Goal: Task Accomplishment & Management: Manage account settings

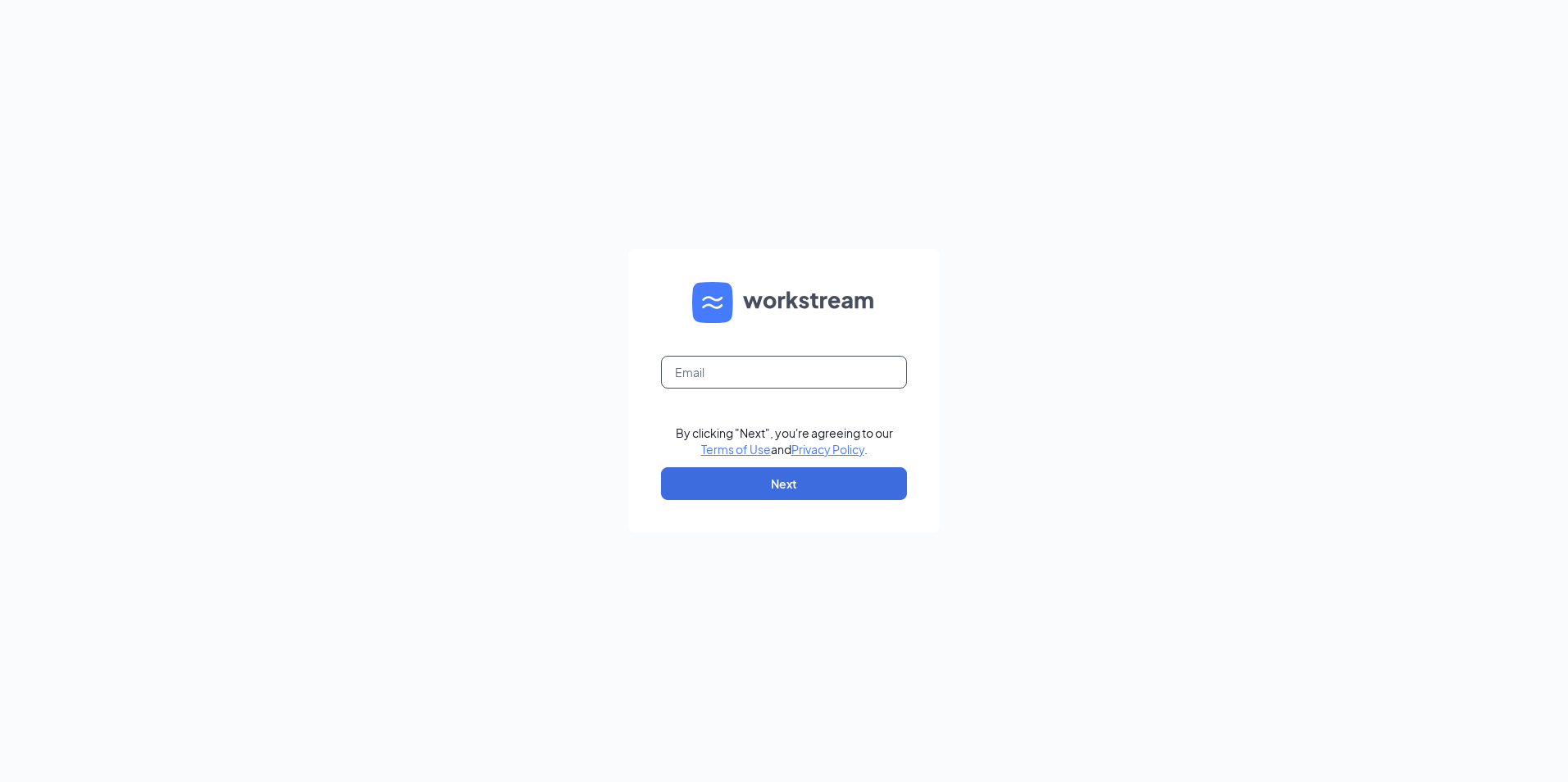
click at [761, 377] on input "text" at bounding box center [784, 372] width 246 height 33
click at [778, 365] on input "text" at bounding box center [784, 372] width 246 height 33
type input "k"
click at [1123, 360] on div "By clicking "Next", you're agreeing to our Terms of Use and Privacy Policy . Ne…" at bounding box center [784, 391] width 1568 height 782
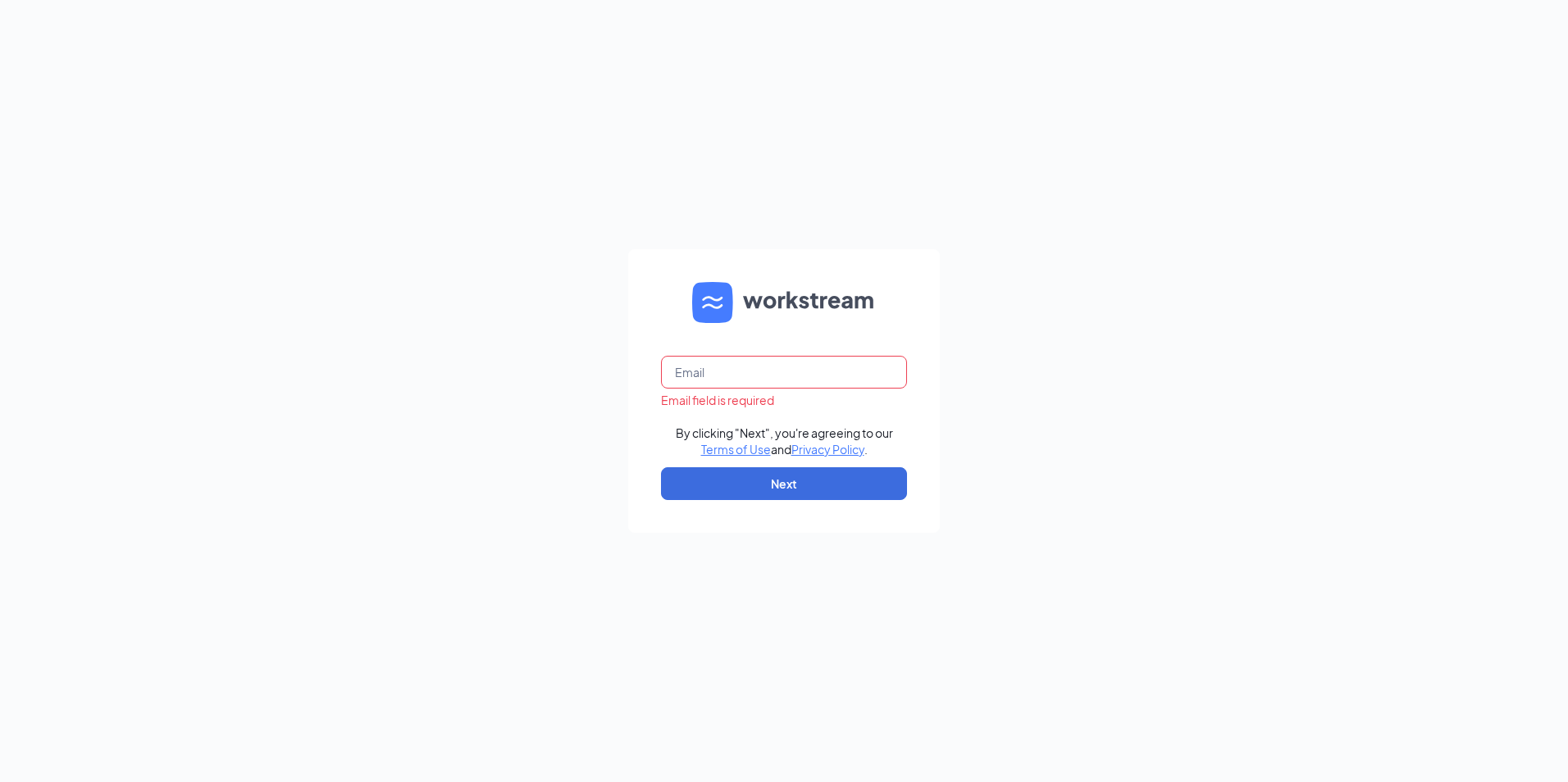
click at [801, 355] on form "Email field is required By clicking "Next", you're agreeing to our Terms of Use…" at bounding box center [784, 391] width 311 height 284
click at [823, 386] on input "text" at bounding box center [784, 372] width 246 height 33
paste input ""jimmyjohnsfortknox@outlook.com" <jimmyjohnsfortknox@outlook.com>"
click at [700, 375] on input ""jimmyjohnsfortknox@outlook.com" <jimmyjohnsfortknox@outlook.com>" at bounding box center [784, 372] width 246 height 33
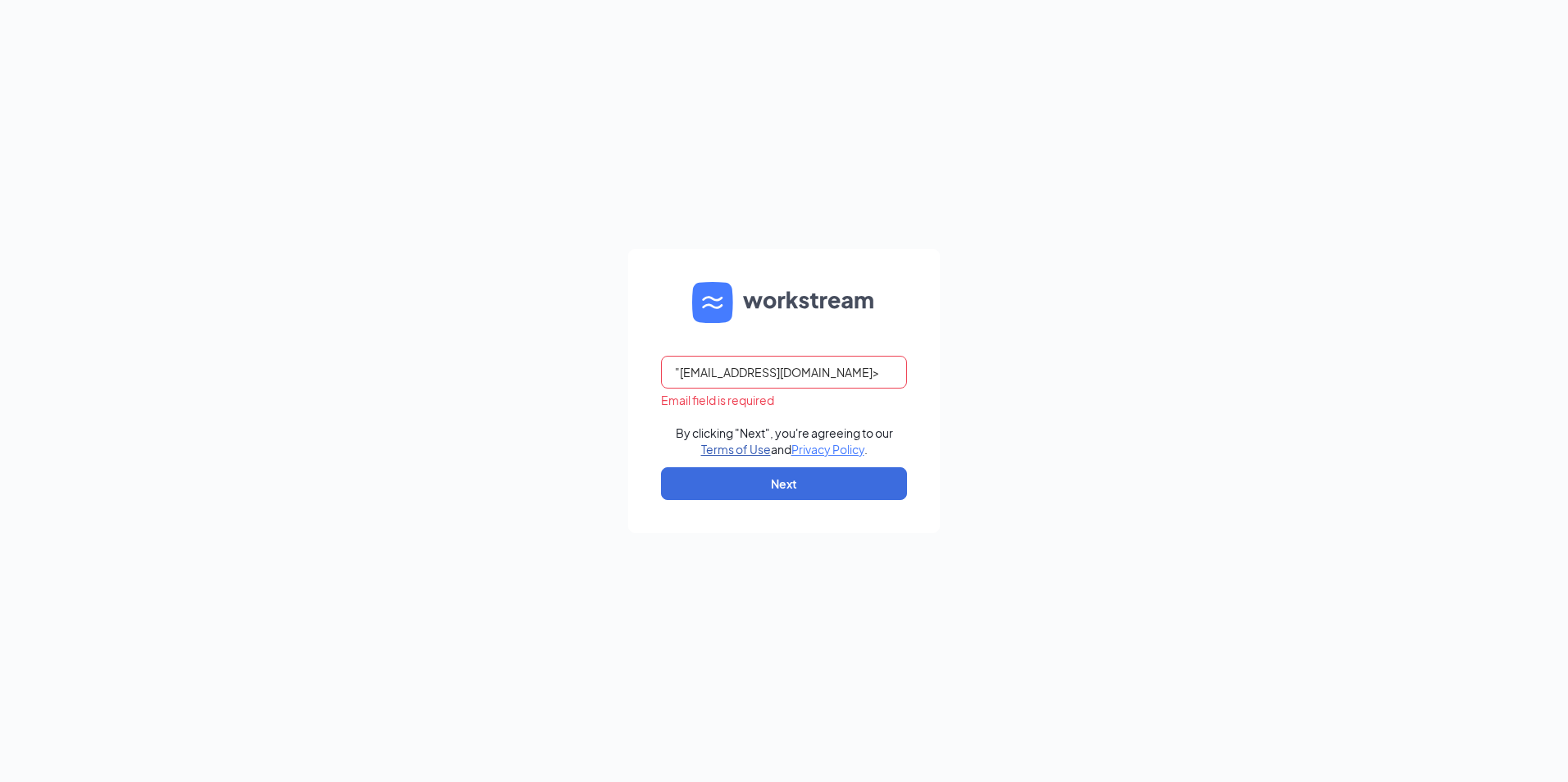
scroll to position [0, 0]
click at [870, 376] on input "jimmyjohnsfortknox@outlook.com>" at bounding box center [784, 372] width 246 height 33
type input "jimmyjohnsfortknox@outlook.com"
click at [854, 467] on button "Next" at bounding box center [784, 483] width 246 height 33
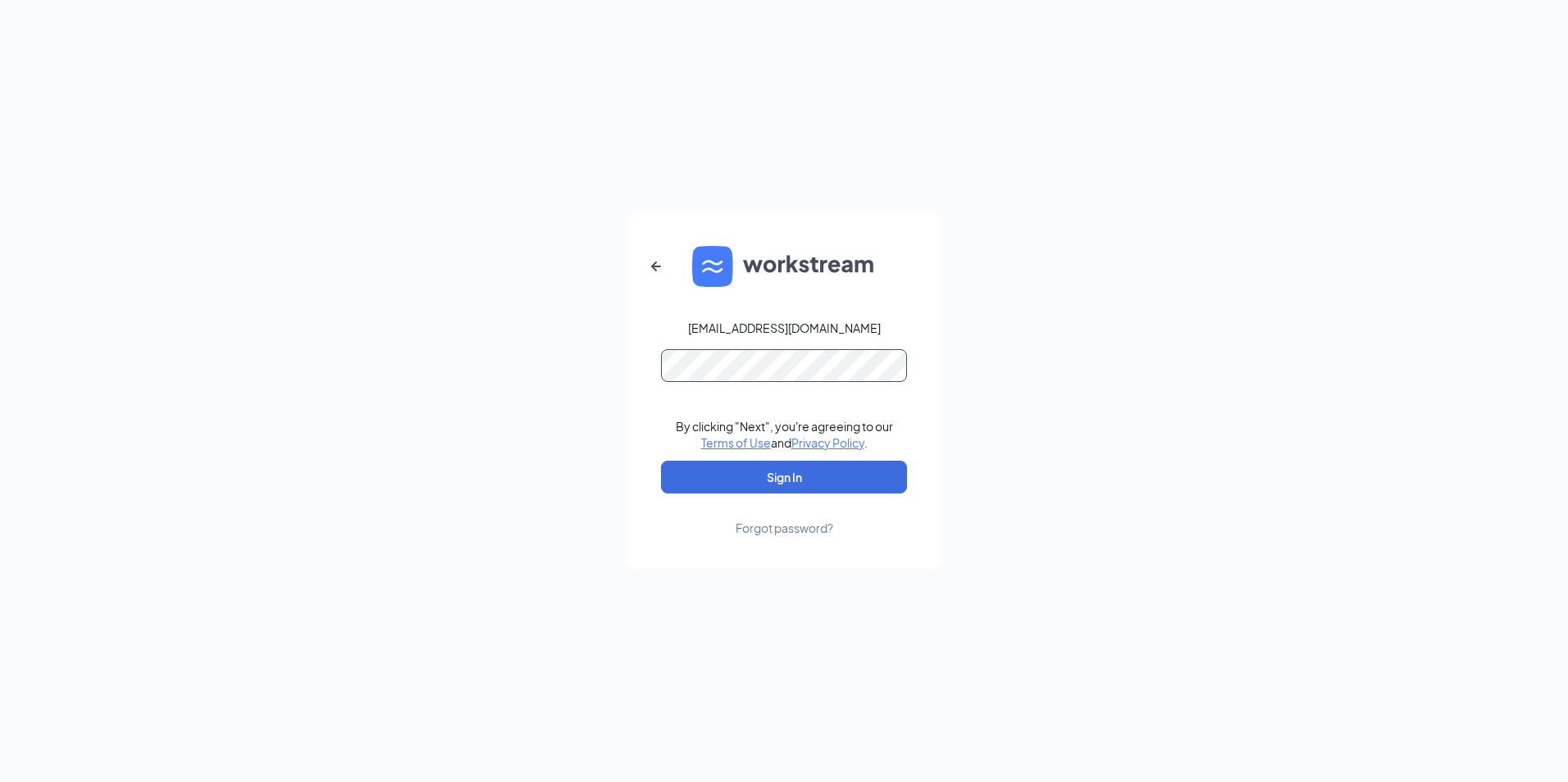
click at [661, 461] on button "Sign In" at bounding box center [784, 477] width 246 height 33
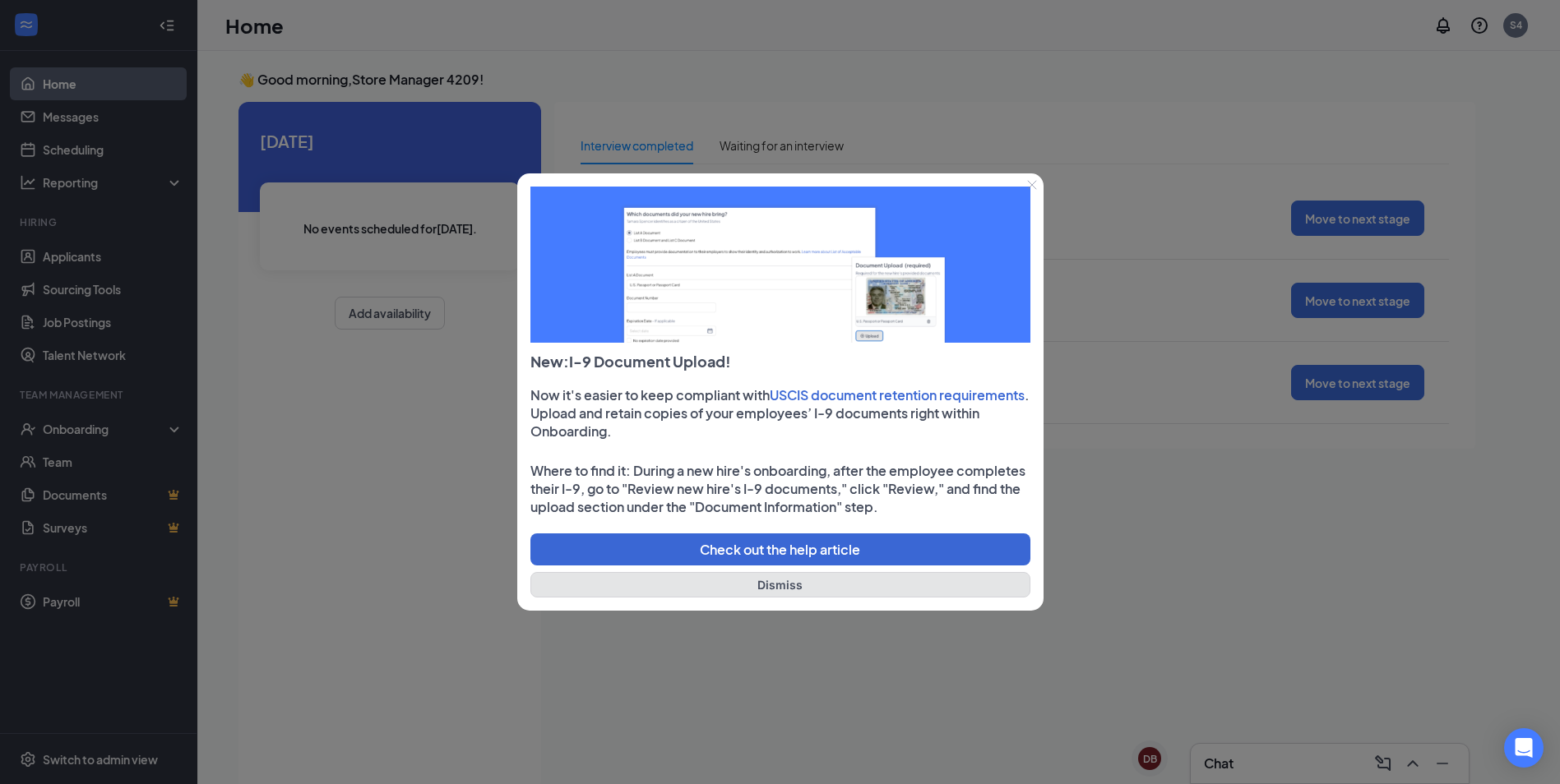
click at [736, 580] on button "Dismiss" at bounding box center [780, 585] width 500 height 25
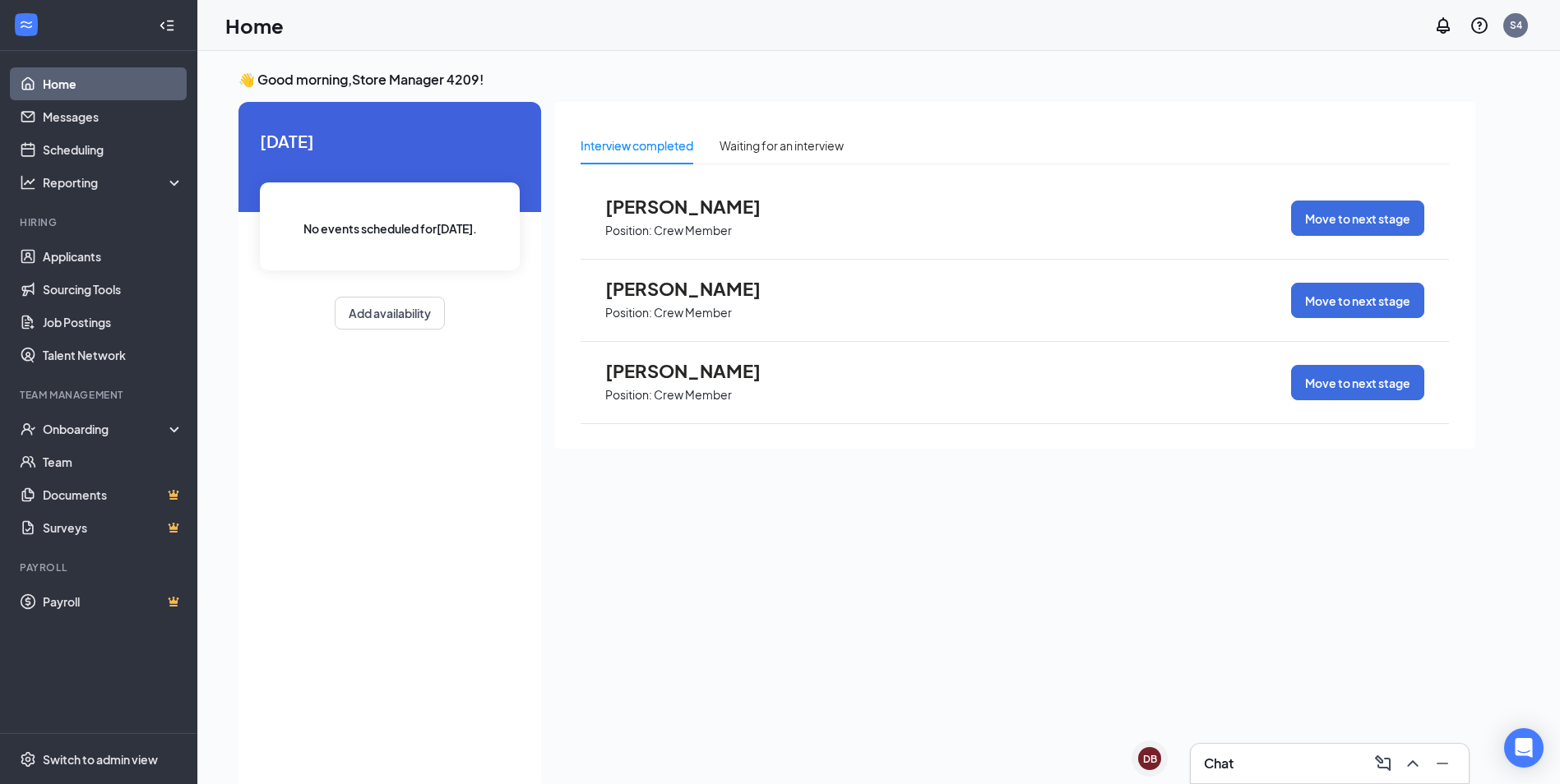
click at [632, 217] on span "Position: Crew Member" at bounding box center [695, 229] width 181 height 25
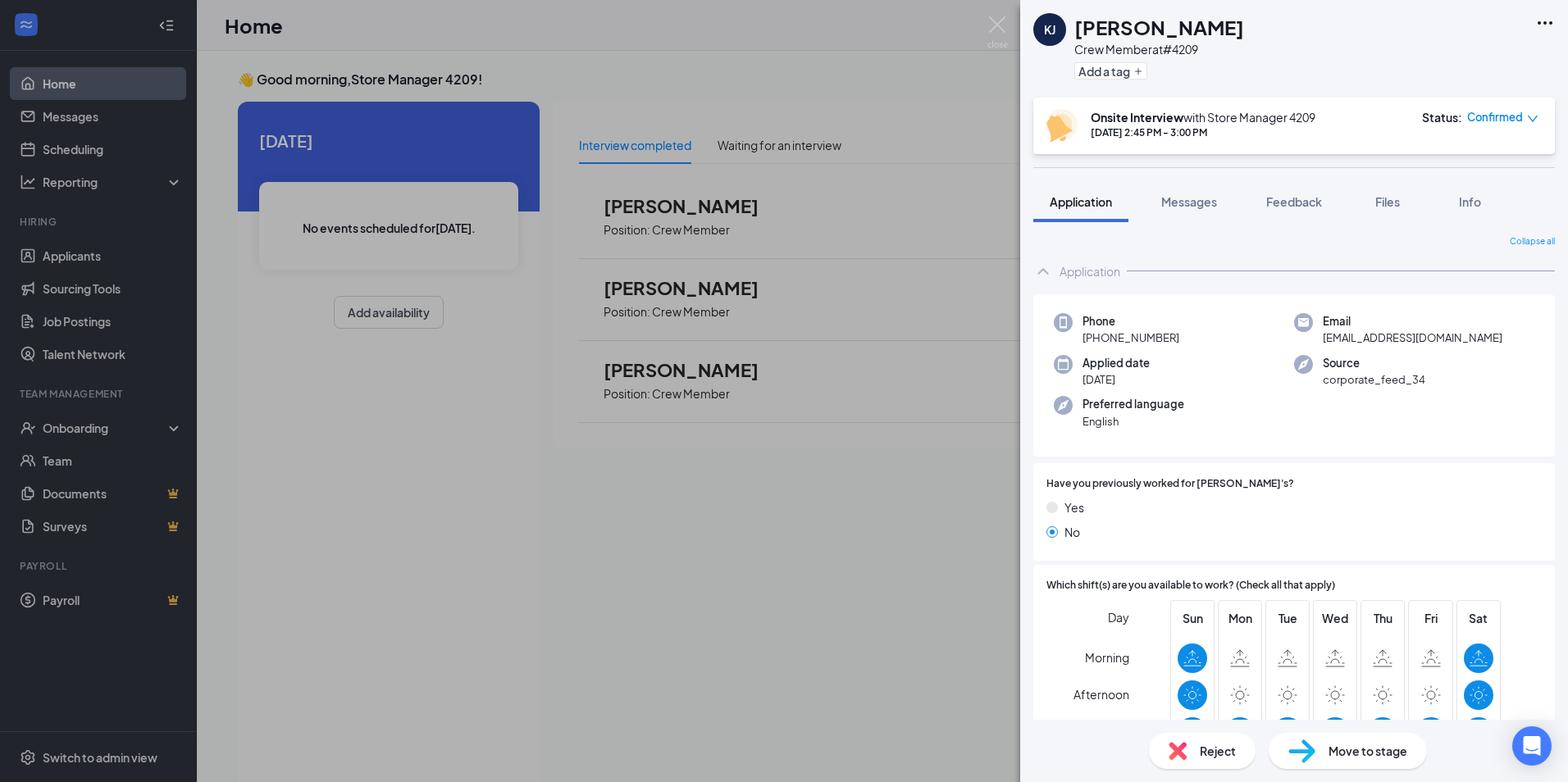
click at [841, 231] on div "[PERSON_NAME] [PERSON_NAME] Crew Member at #4209 Add a tag Onsite Interview wit…" at bounding box center [784, 391] width 1568 height 782
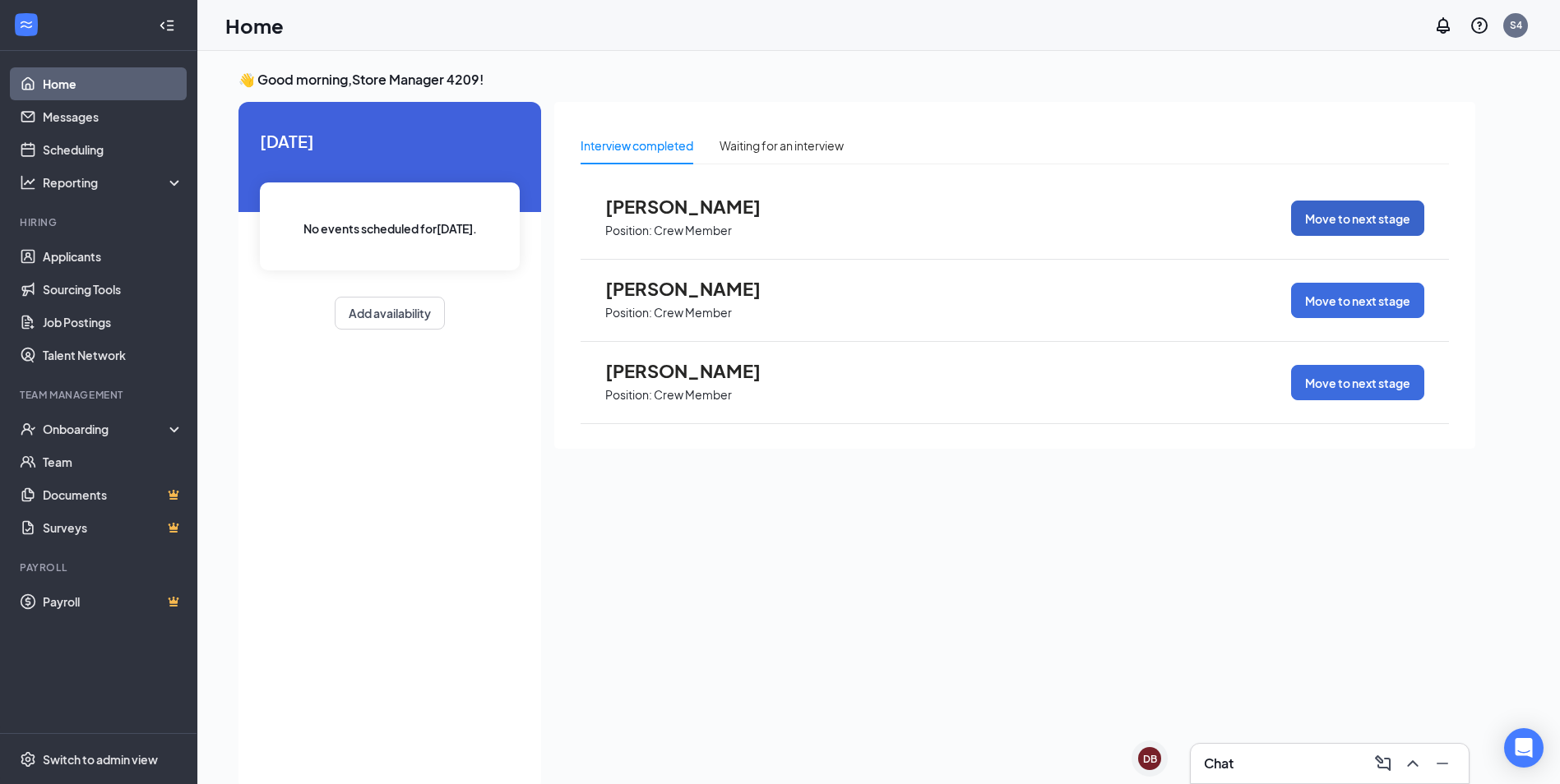
click at [1351, 204] on button "Move to next stage" at bounding box center [1357, 218] width 133 height 36
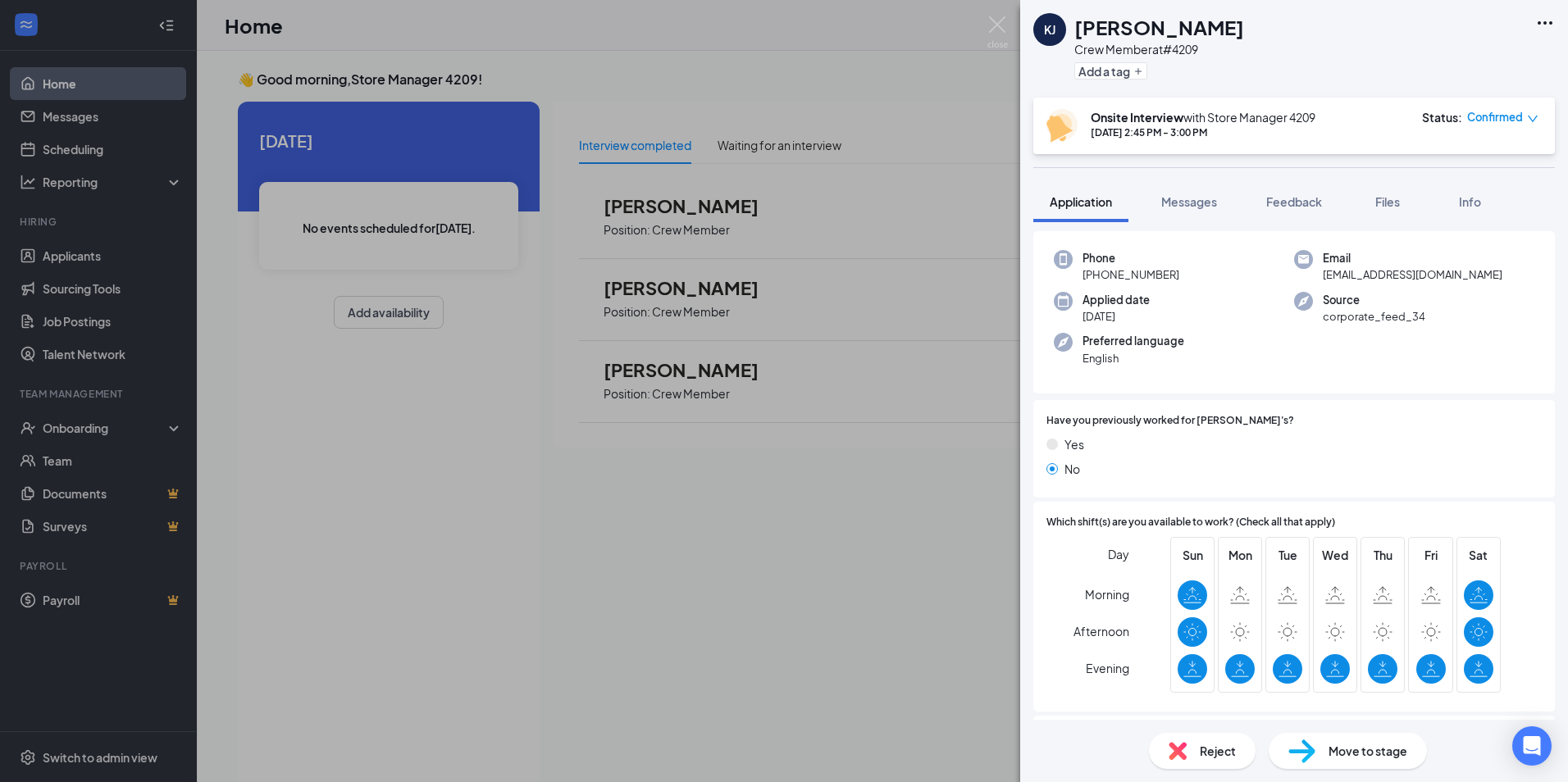
scroll to position [164, 0]
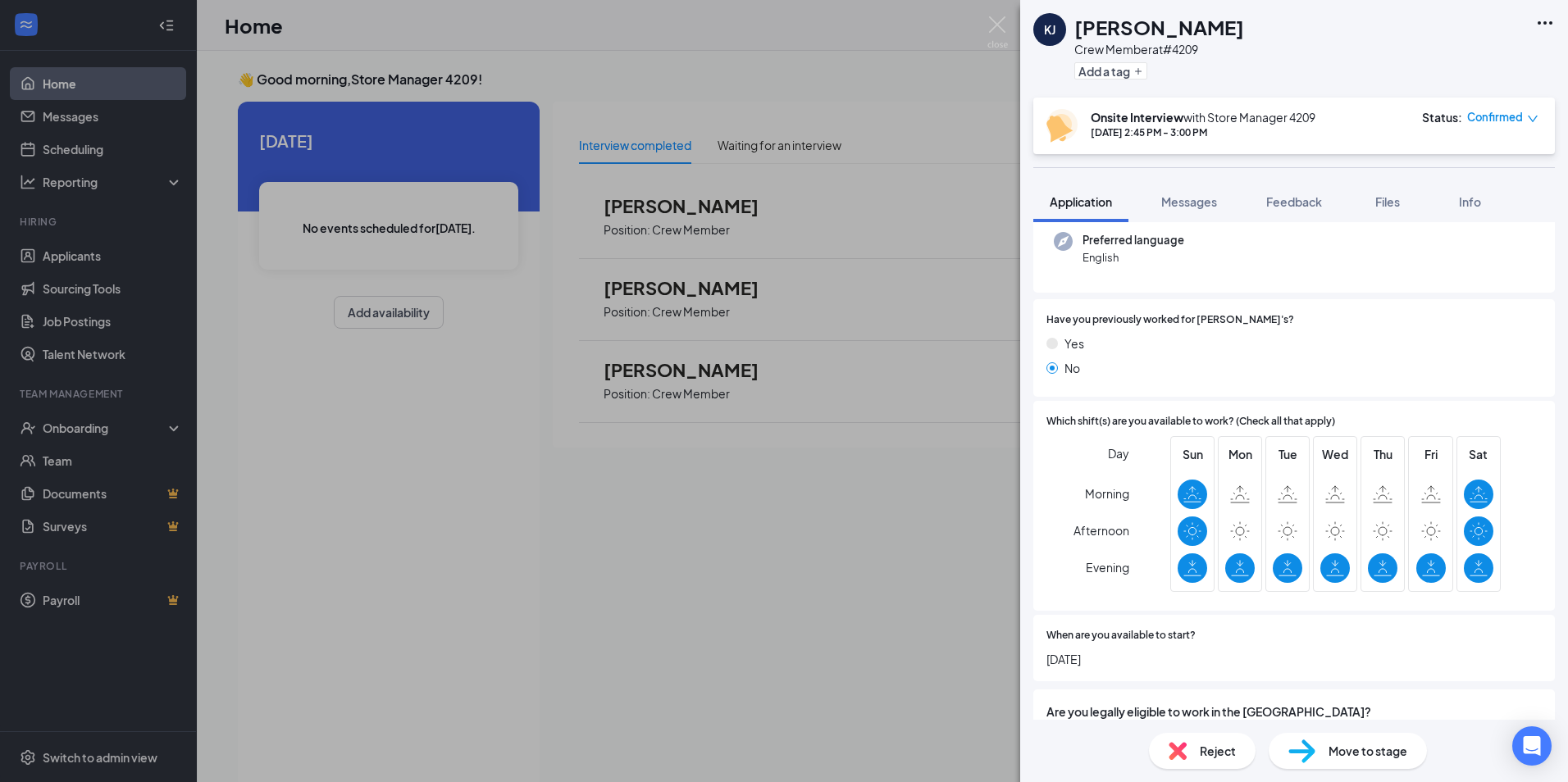
click at [646, 540] on div "[PERSON_NAME] [PERSON_NAME] Crew Member at #4209 Add a tag Onsite Interview wit…" at bounding box center [784, 391] width 1568 height 782
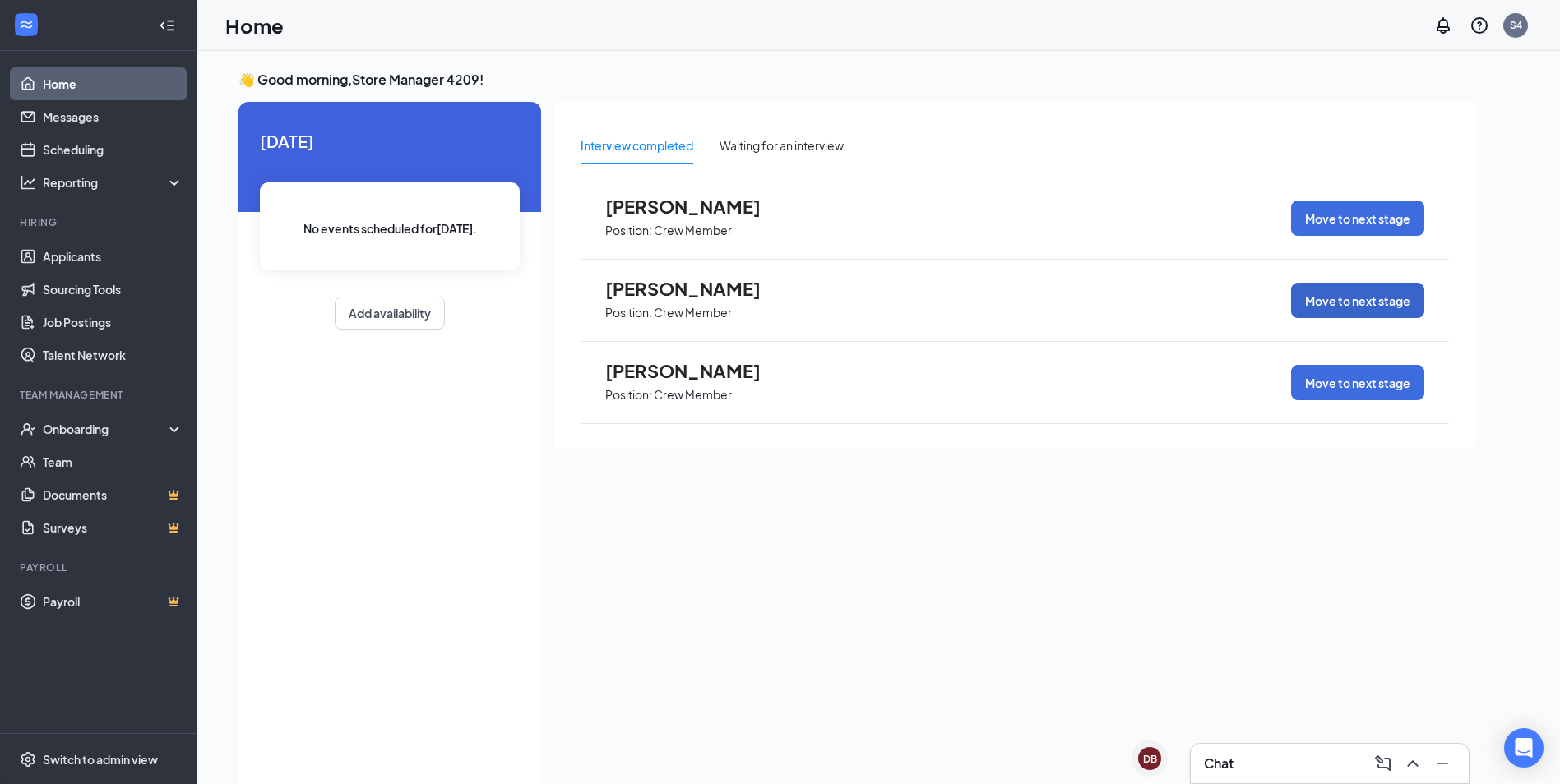
click at [1349, 300] on button "Move to next stage" at bounding box center [1357, 300] width 133 height 36
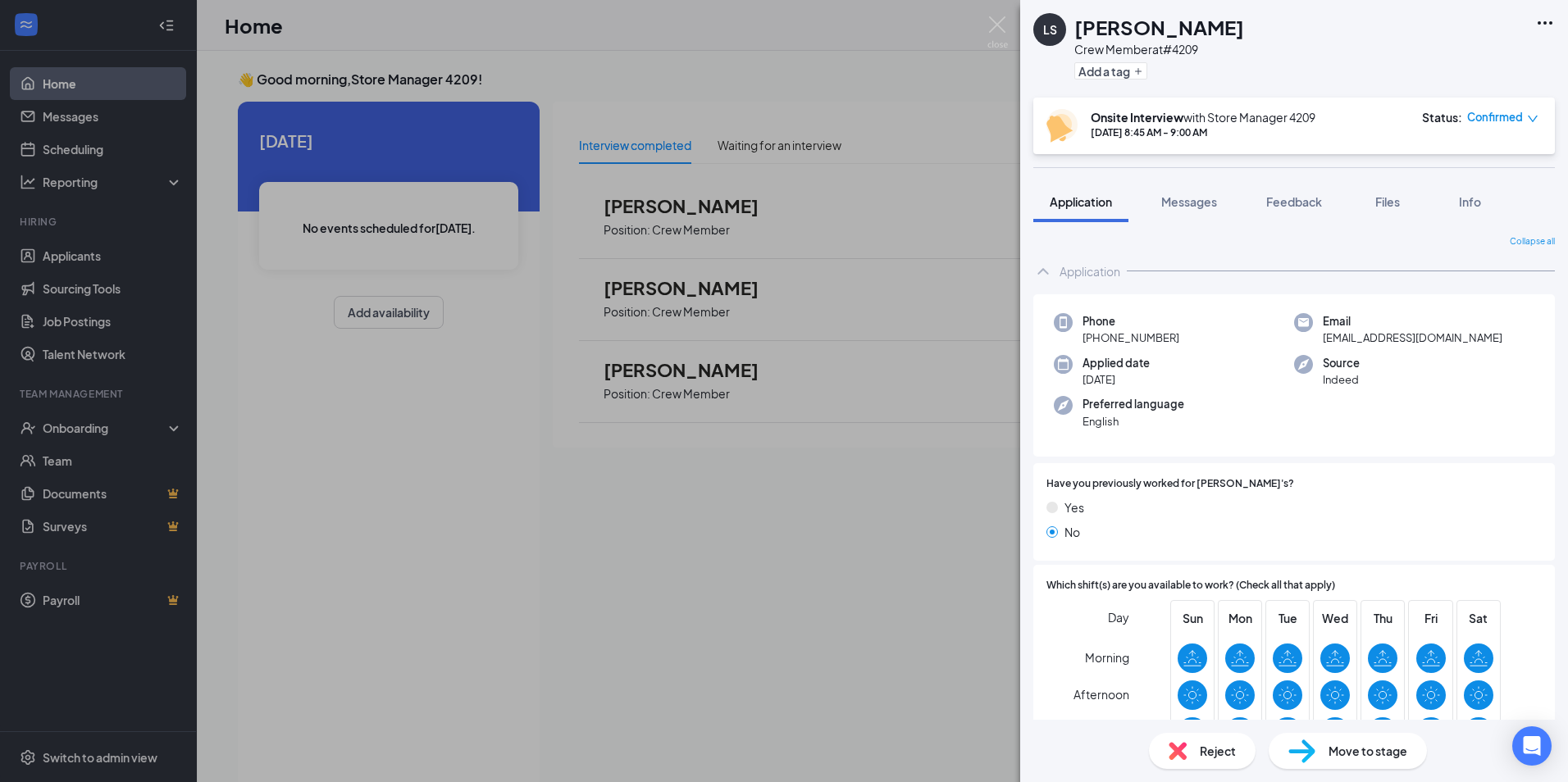
click at [1348, 752] on span "Move to stage" at bounding box center [1367, 751] width 79 height 18
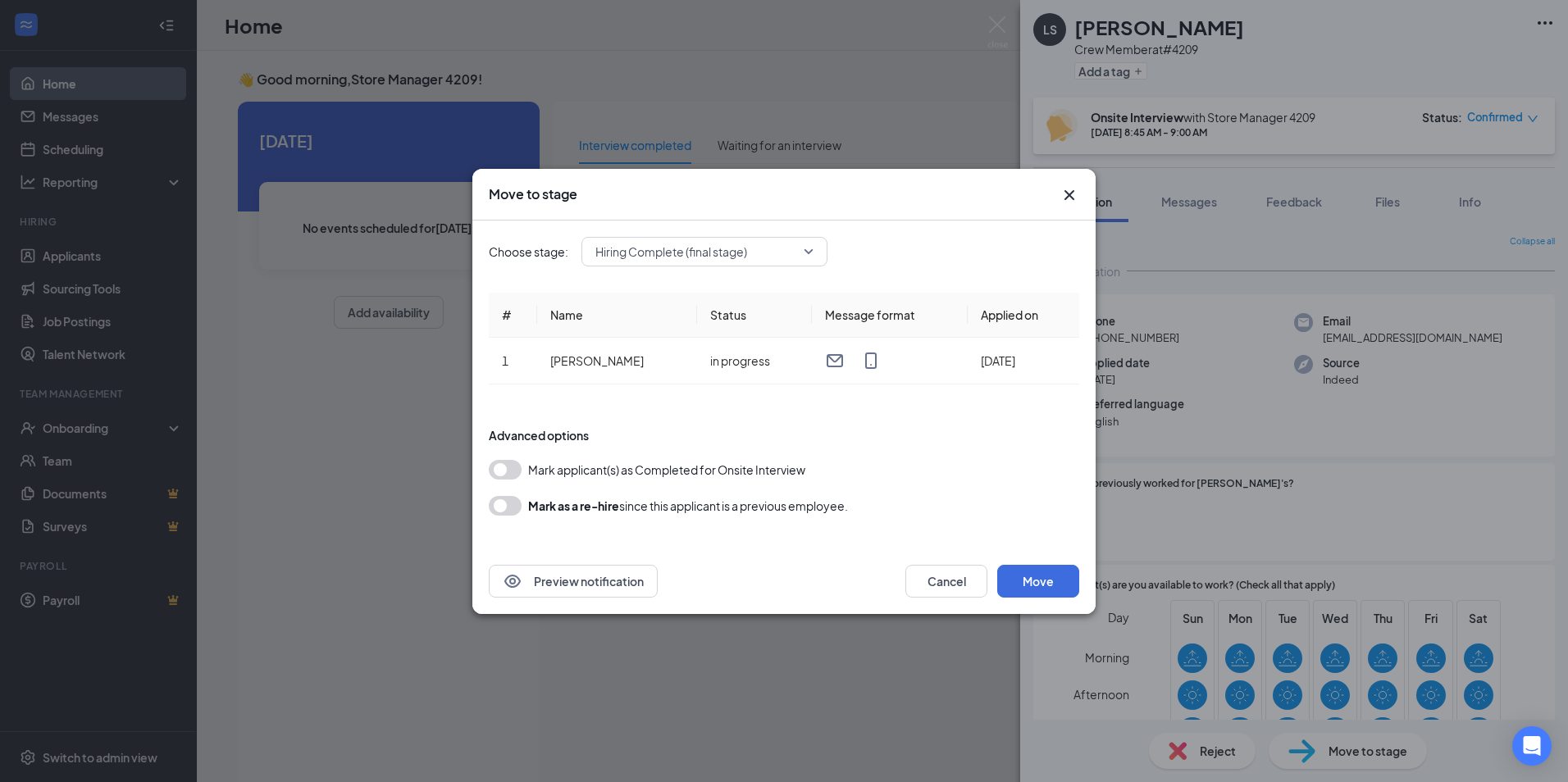
click at [503, 466] on button "button" at bounding box center [504, 470] width 33 height 19
click at [1043, 576] on button "Move" at bounding box center [1037, 581] width 82 height 33
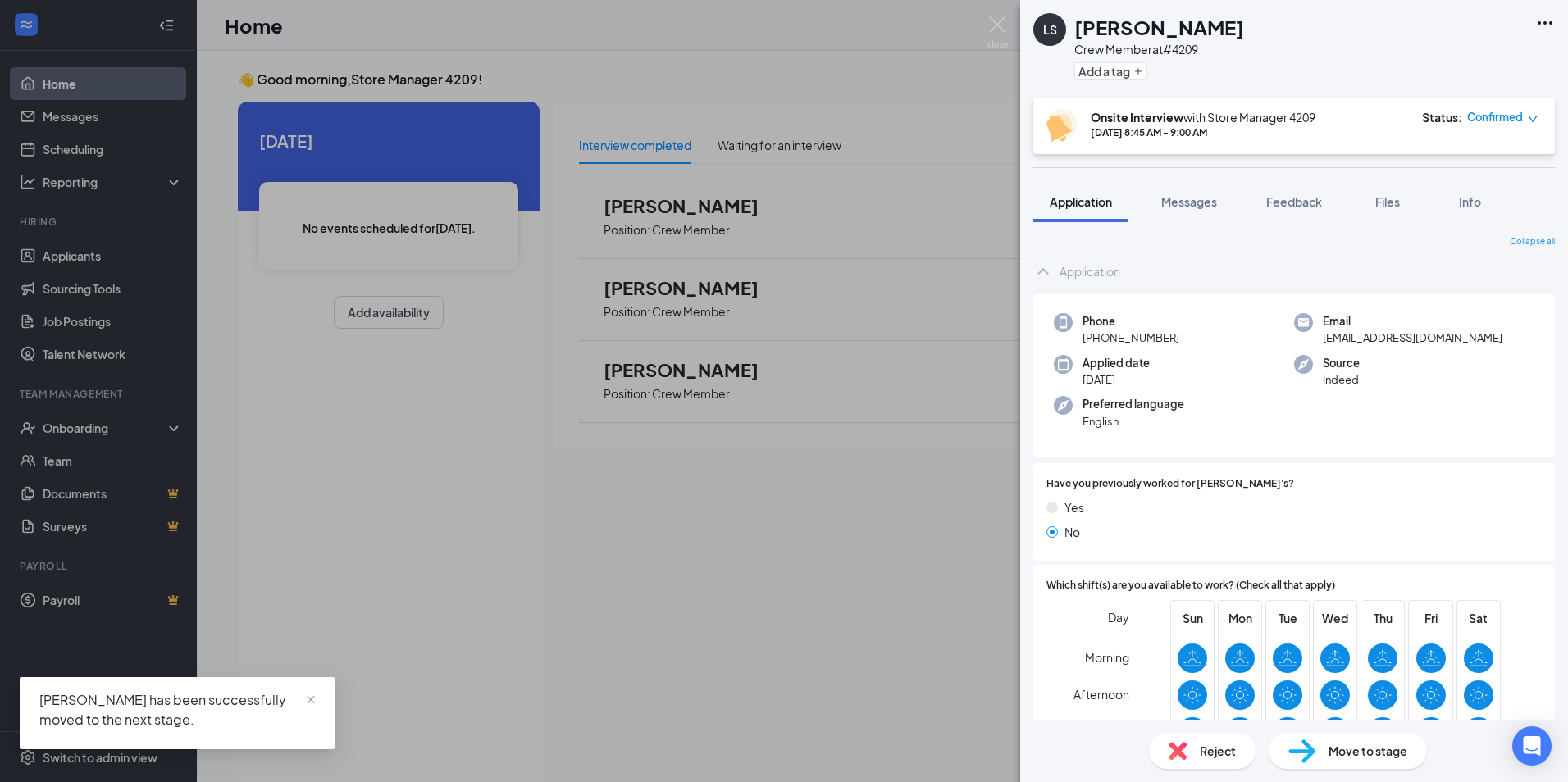
click at [701, 509] on div "LS [PERSON_NAME] Crew Member at #4209 Add a tag Onsite Interview with Store Man…" at bounding box center [784, 391] width 1568 height 782
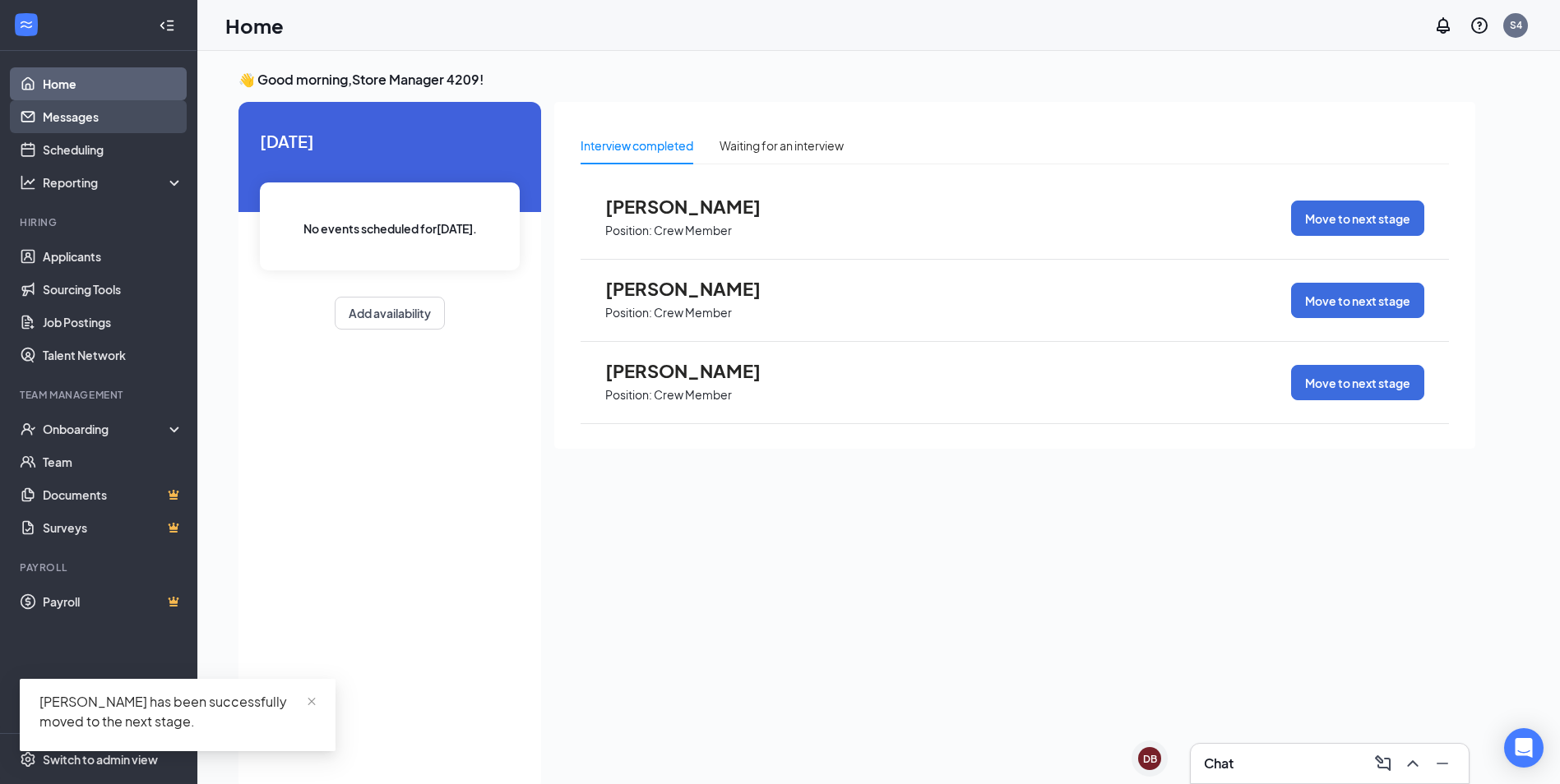
click at [83, 119] on link "Messages" at bounding box center [113, 116] width 141 height 33
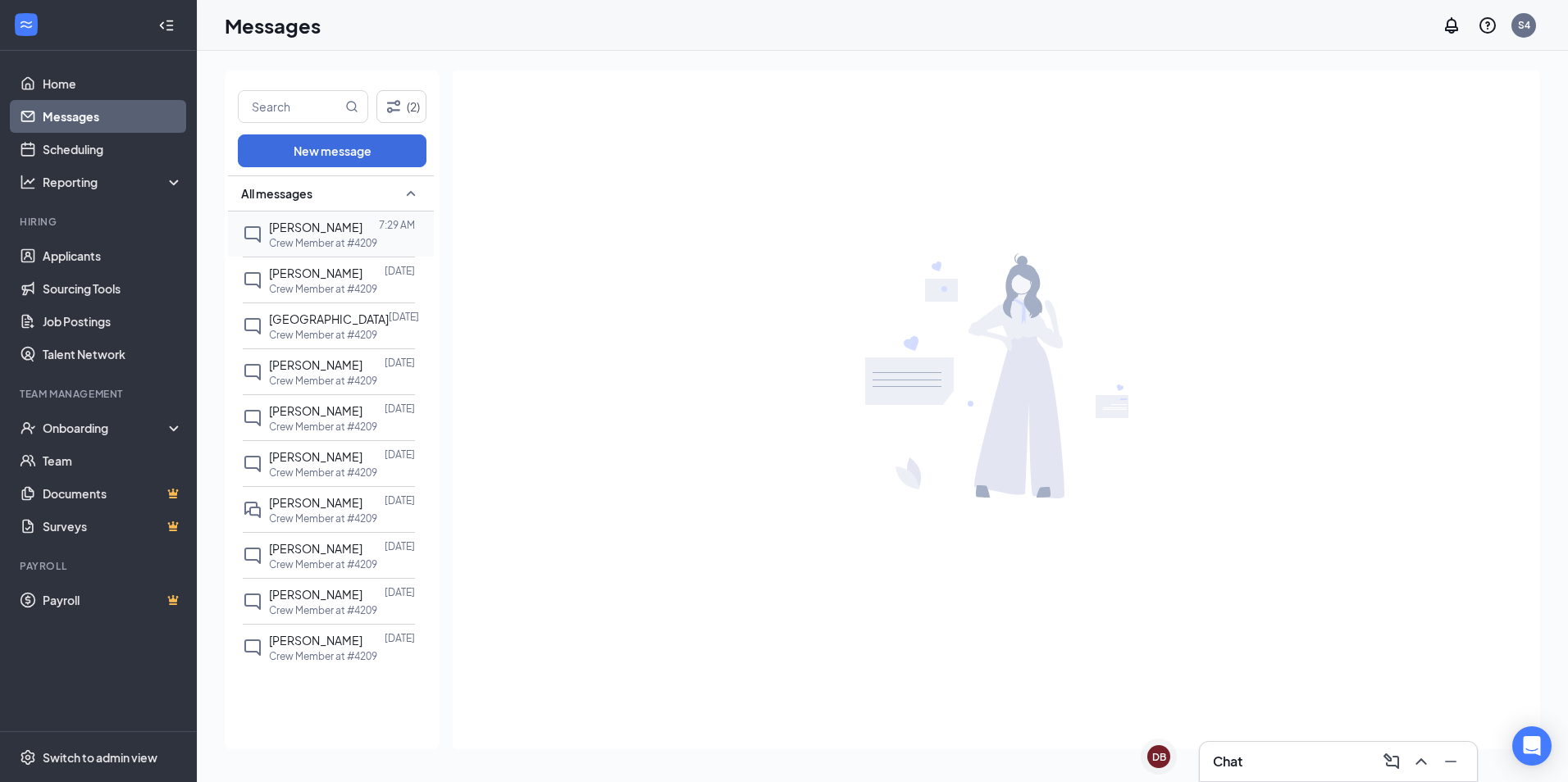
click at [290, 236] on p "Crew Member at #4209" at bounding box center [323, 243] width 108 height 14
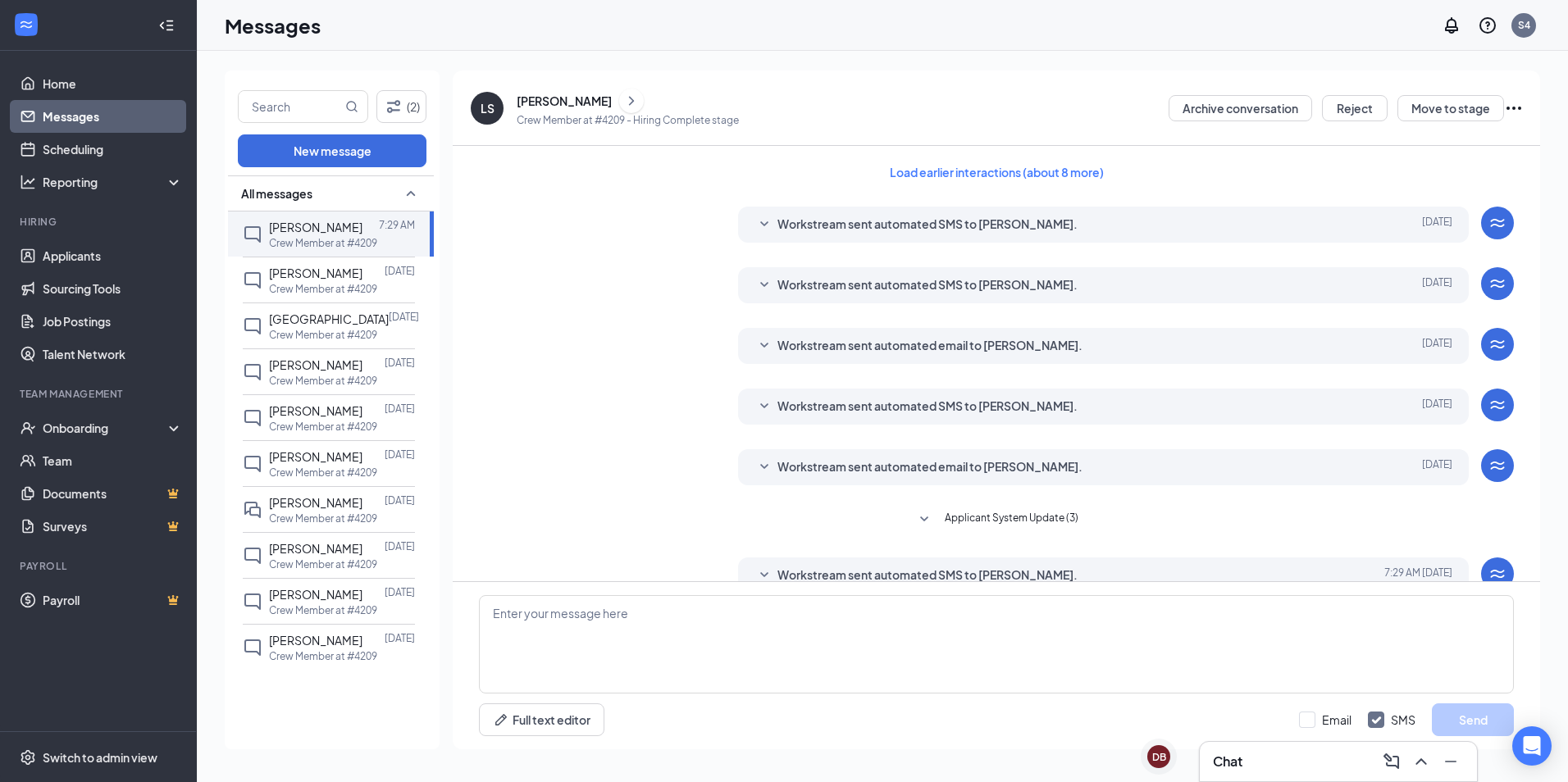
scroll to position [90, 0]
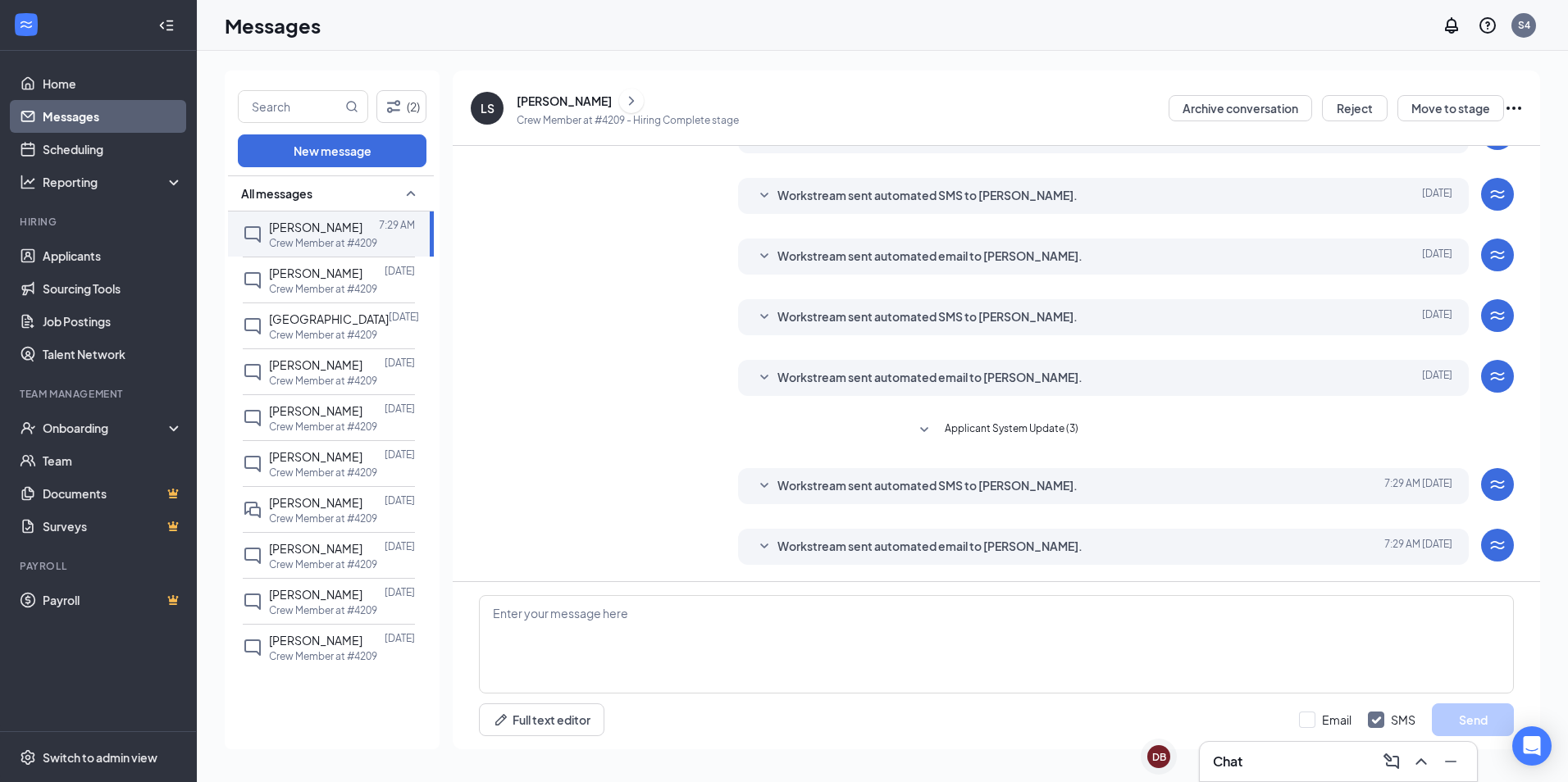
click at [754, 543] on icon "SmallChevronDown" at bounding box center [763, 547] width 19 height 19
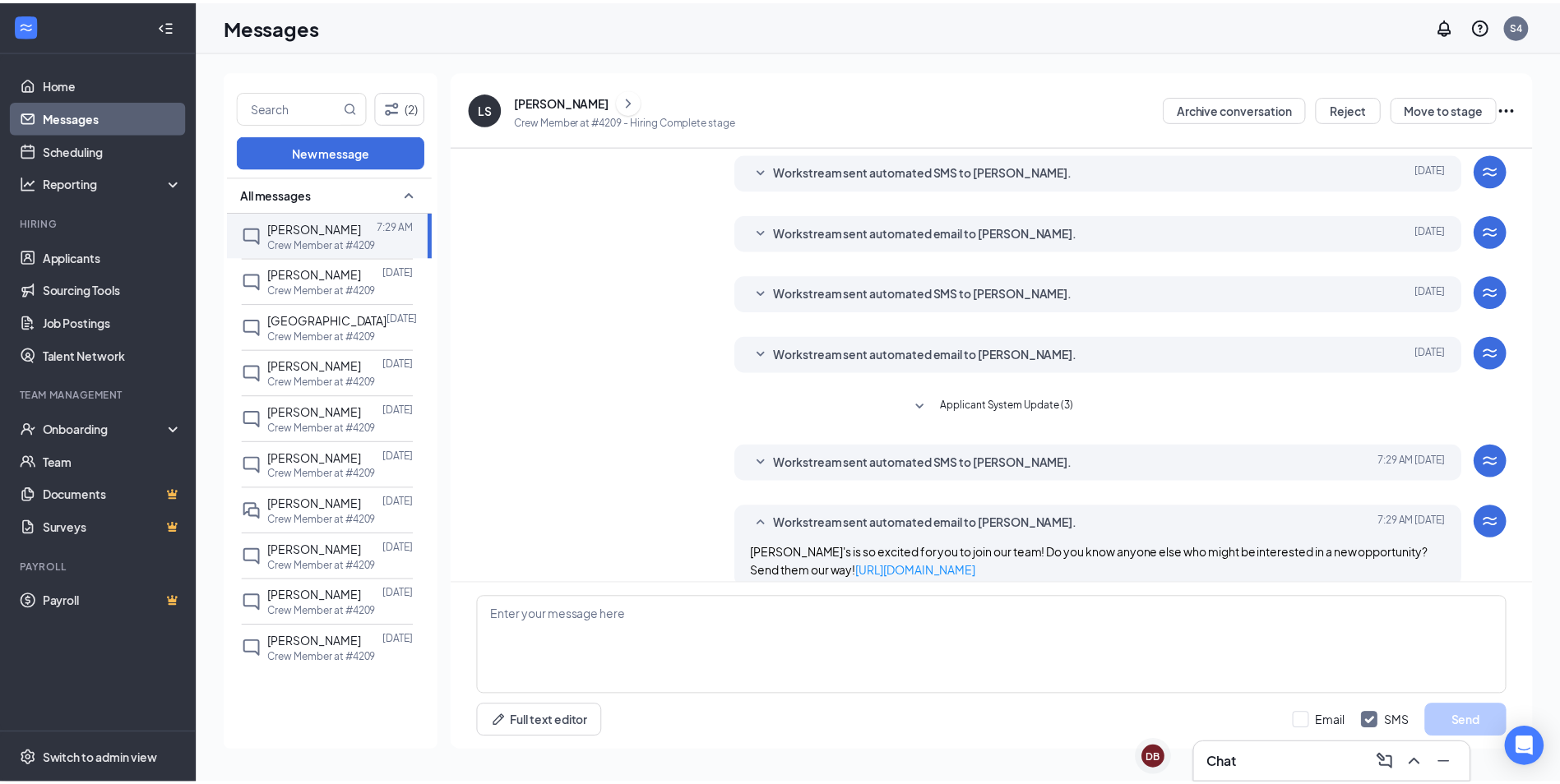
scroll to position [136, 0]
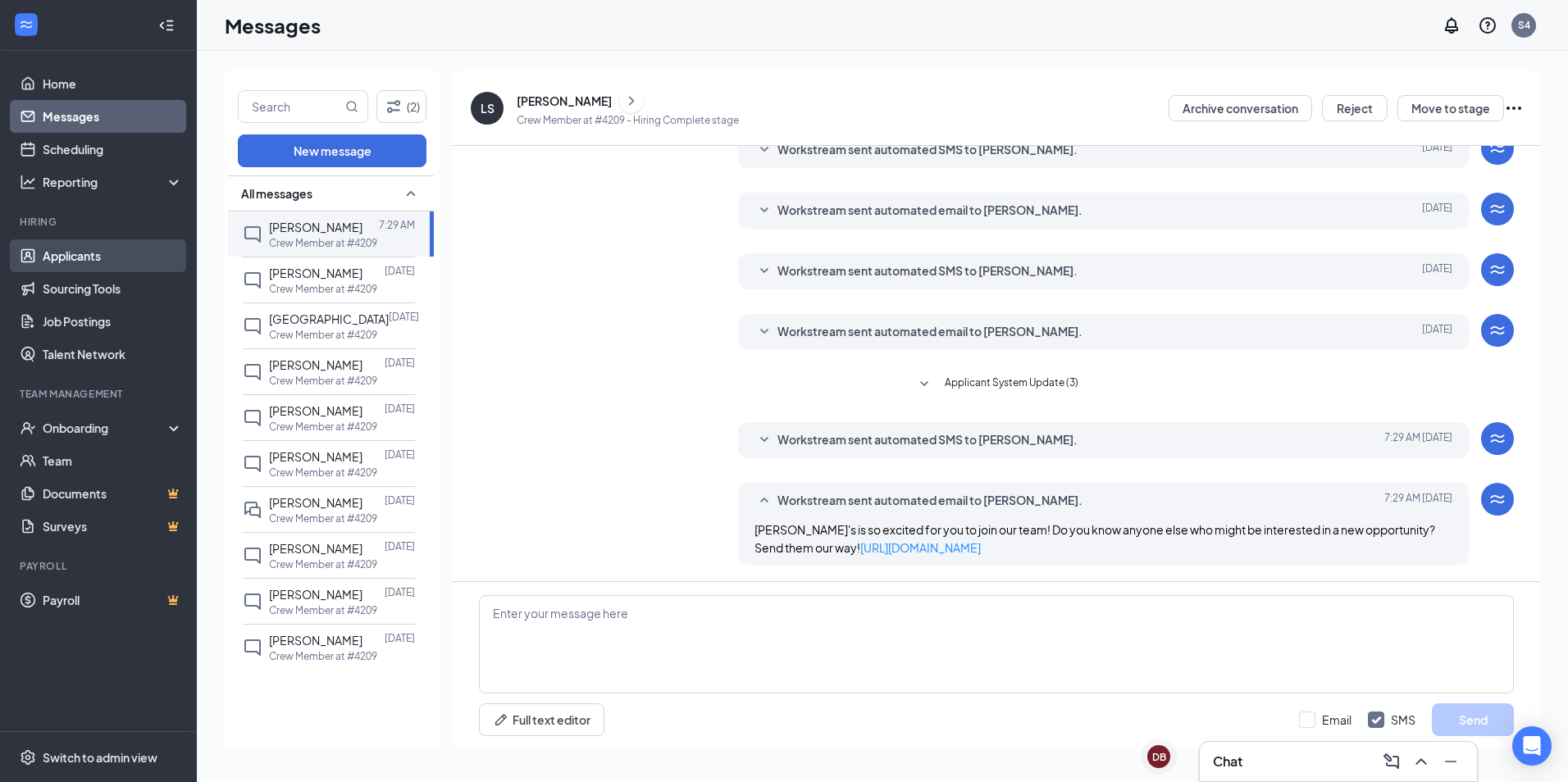
click at [99, 267] on link "Applicants" at bounding box center [113, 256] width 140 height 33
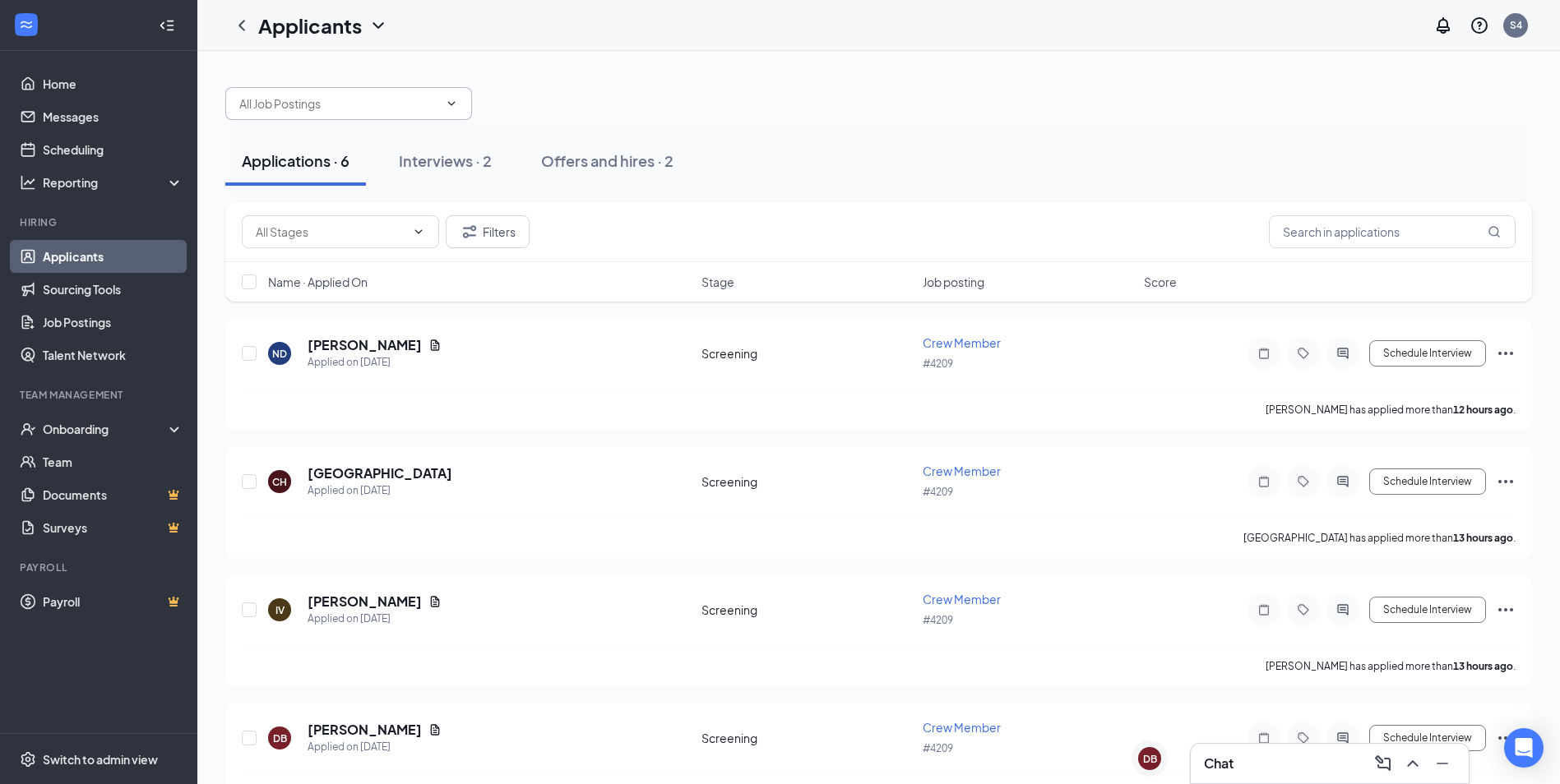
click at [354, 91] on span at bounding box center [348, 104] width 247 height 33
click at [361, 137] on div "Crew Member (#4209)" at bounding box center [349, 142] width 221 height 18
type input "Crew Member (#4209)"
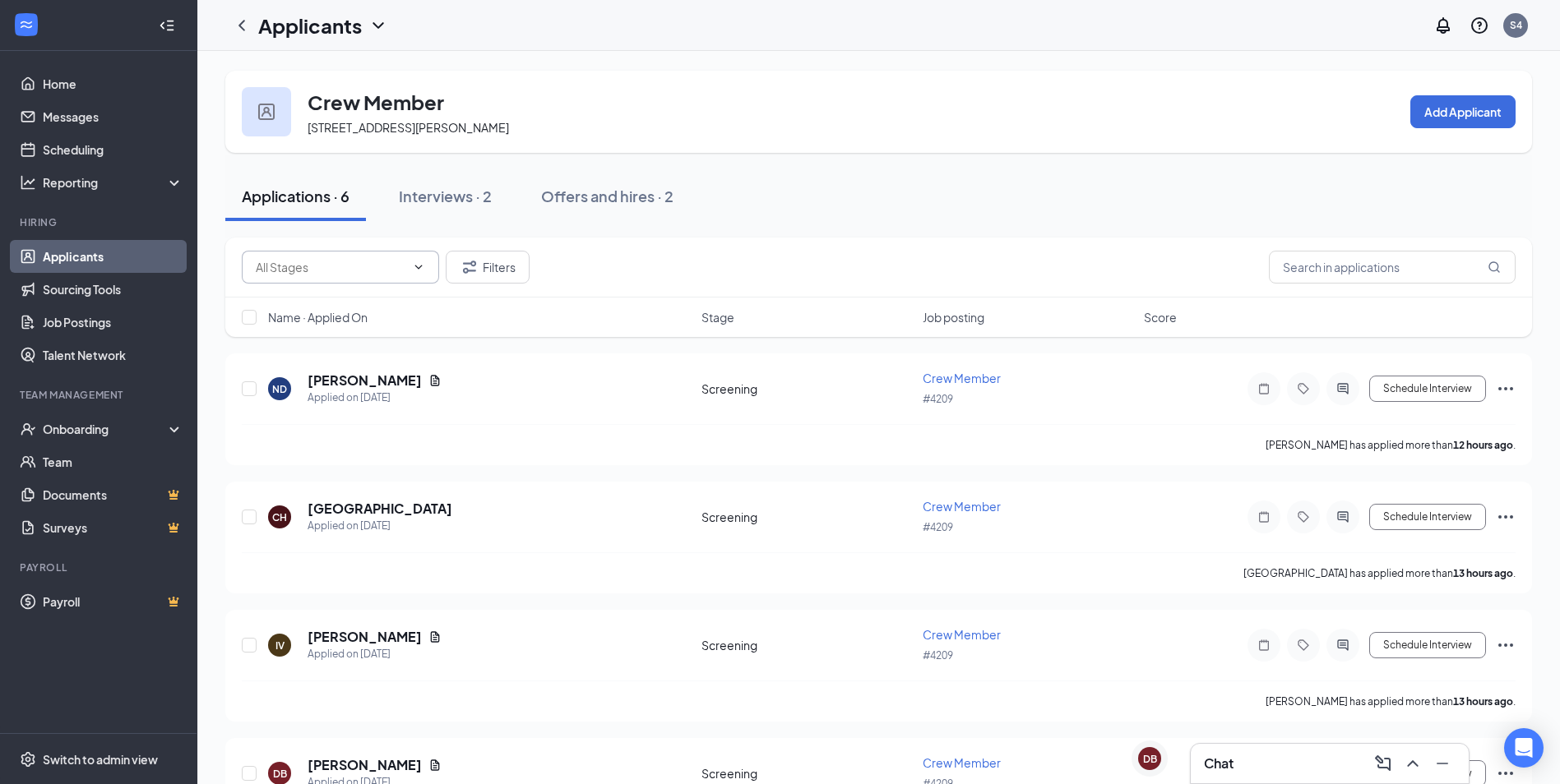
click at [412, 272] on icon "ChevronDown" at bounding box center [418, 267] width 14 height 14
click at [845, 185] on div "Applications · 6 Interviews · 2 Offers and hires · 2" at bounding box center [878, 196] width 1307 height 49
click at [1262, 777] on div "Chat" at bounding box center [1329, 764] width 278 height 40
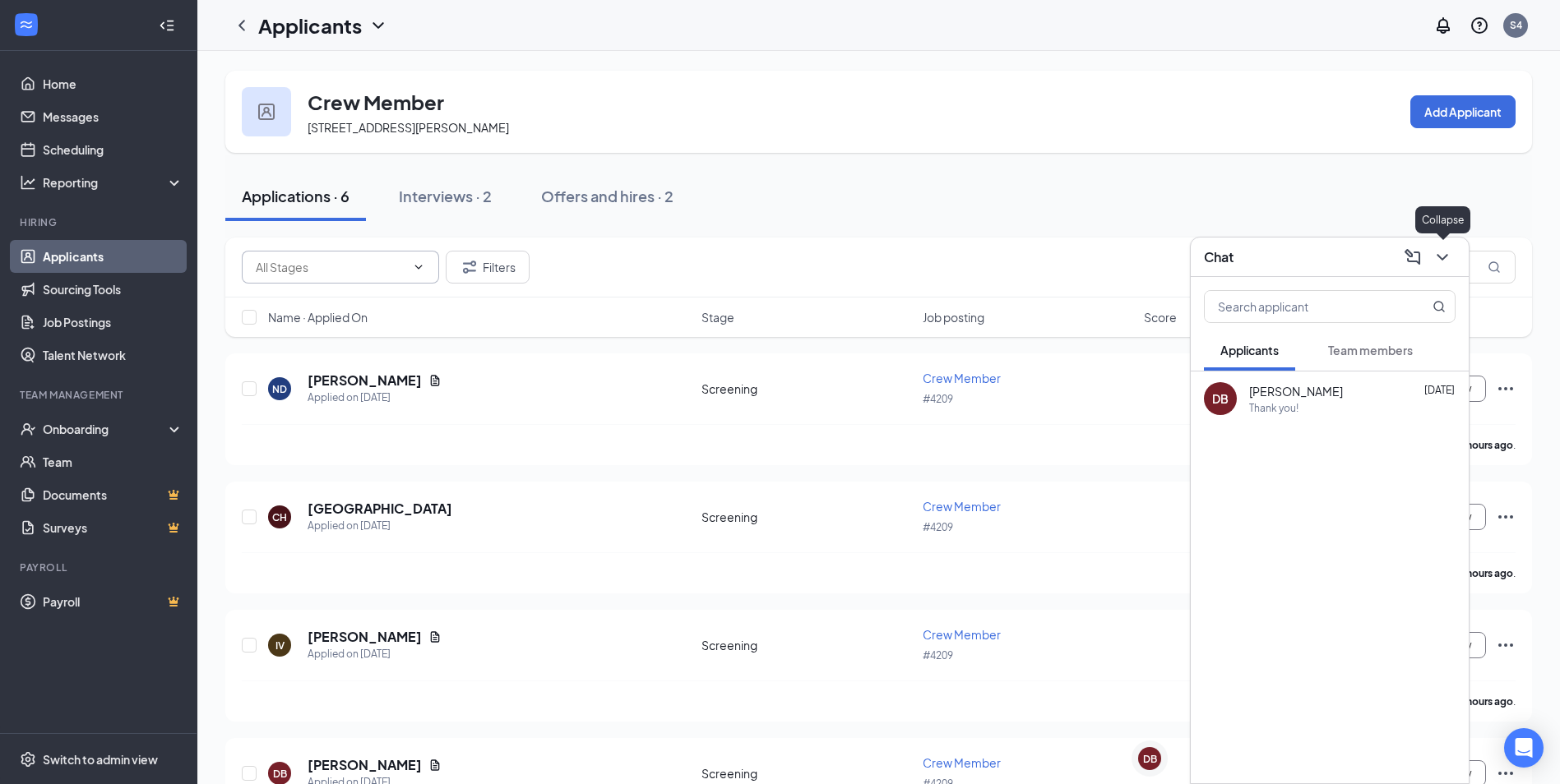
click at [1445, 246] on button at bounding box center [1442, 257] width 26 height 26
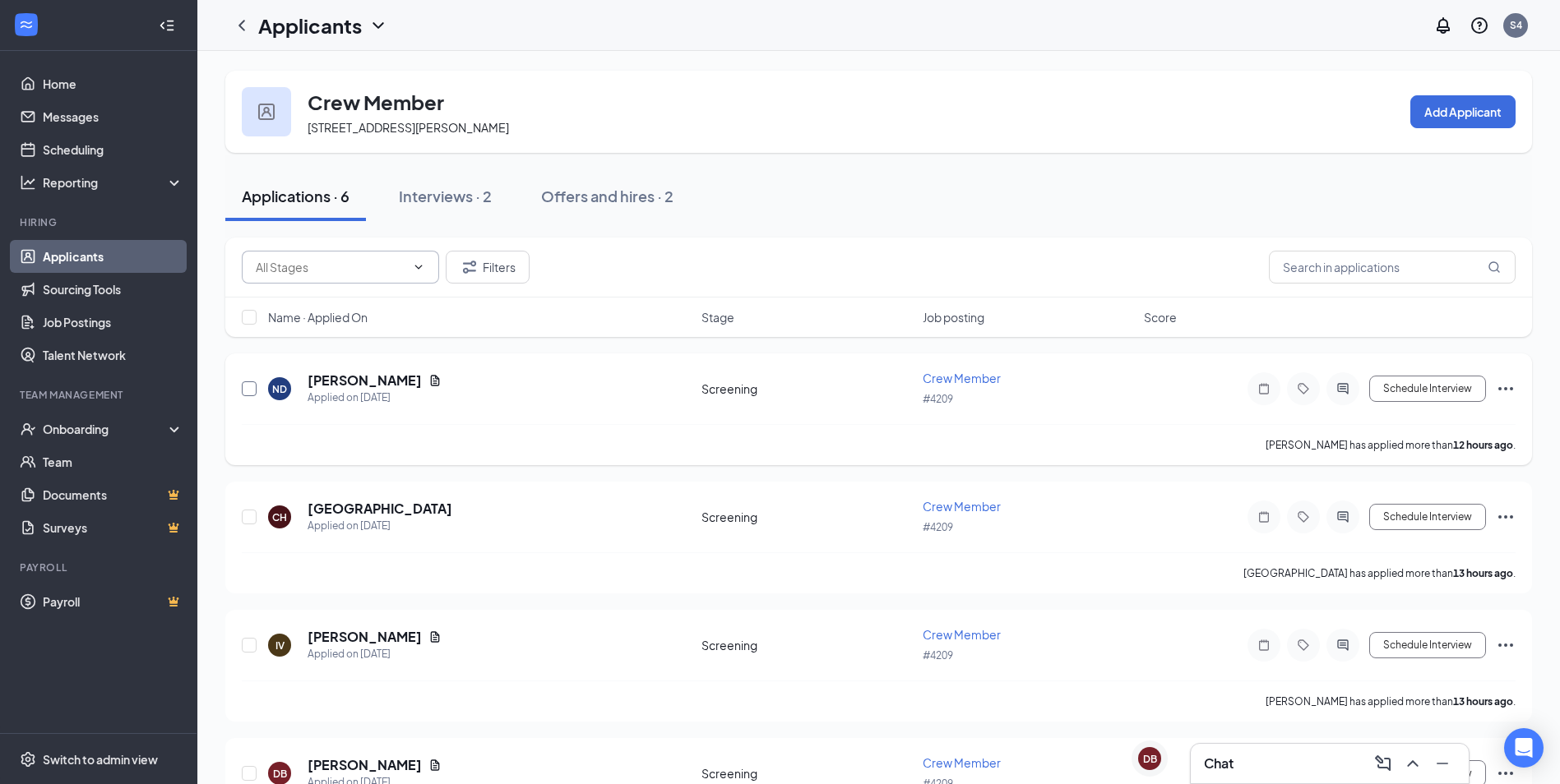
click at [245, 387] on input "checkbox" at bounding box center [249, 389] width 14 height 14
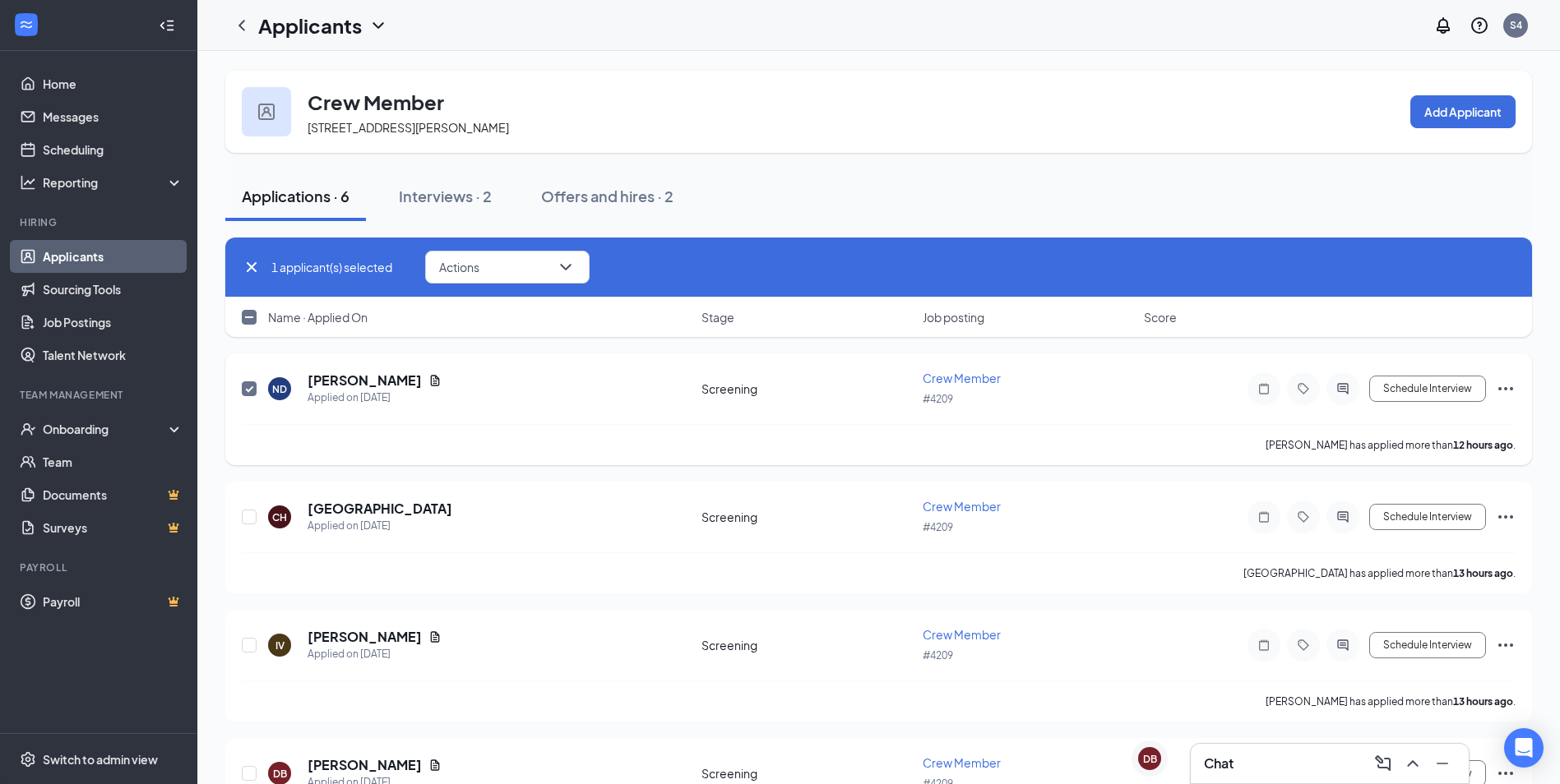
click at [246, 372] on div at bounding box center [250, 389] width 16 height 38
click at [246, 389] on input "checkbox" at bounding box center [249, 389] width 14 height 14
checkbox input "false"
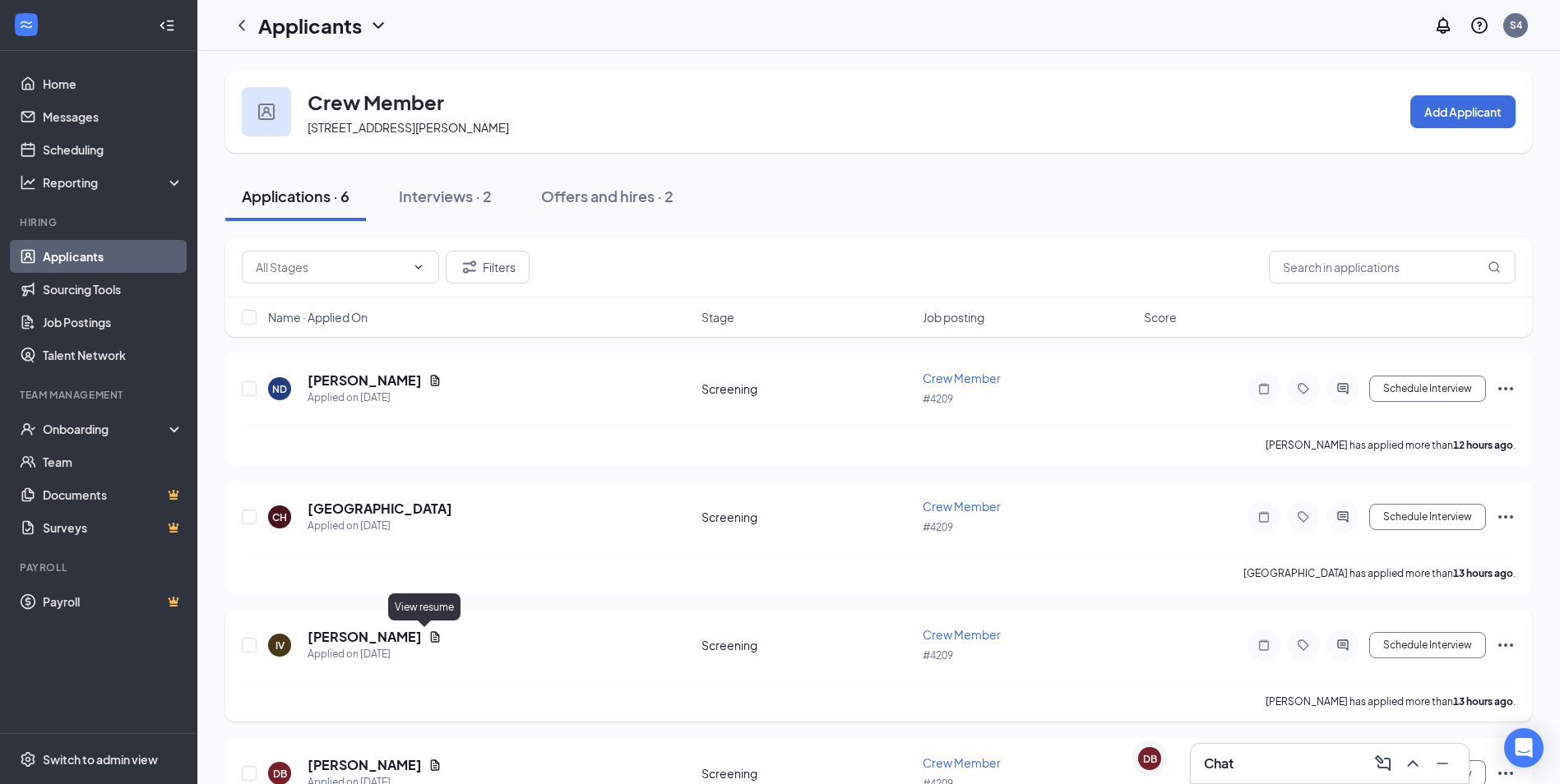
click at [429, 635] on icon "Document" at bounding box center [435, 637] width 14 height 14
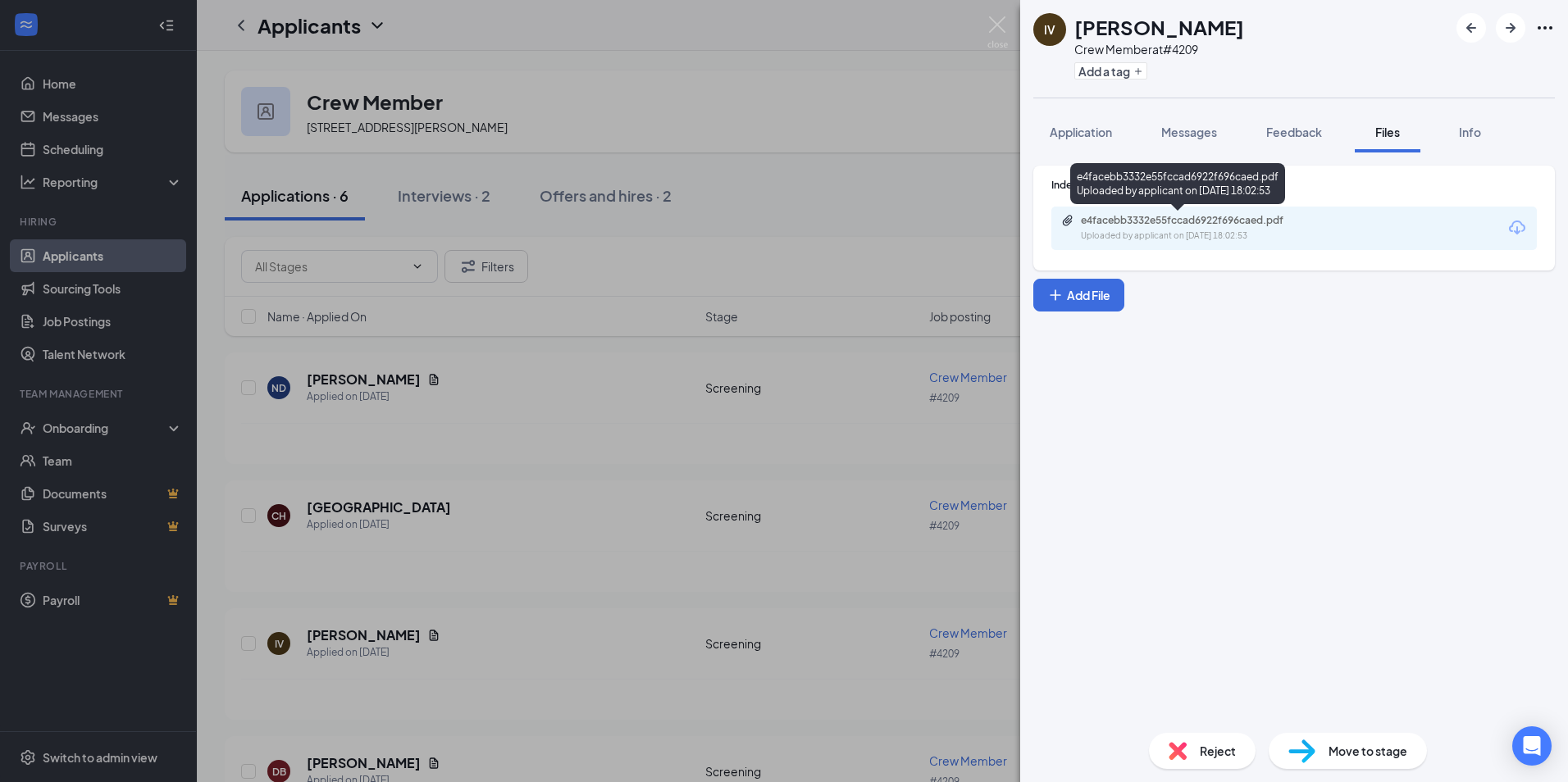
click at [1202, 208] on div "e4facebb3332e55fccad6922f696caed.pdf Uploaded by applicant on [DATE] 18:02:53" at bounding box center [1177, 187] width 215 height 47
click at [1226, 223] on div "e4facebb3332e55fccad6922f696caed.pdf" at bounding box center [1195, 221] width 229 height 14
click at [997, 28] on img at bounding box center [998, 32] width 20 height 32
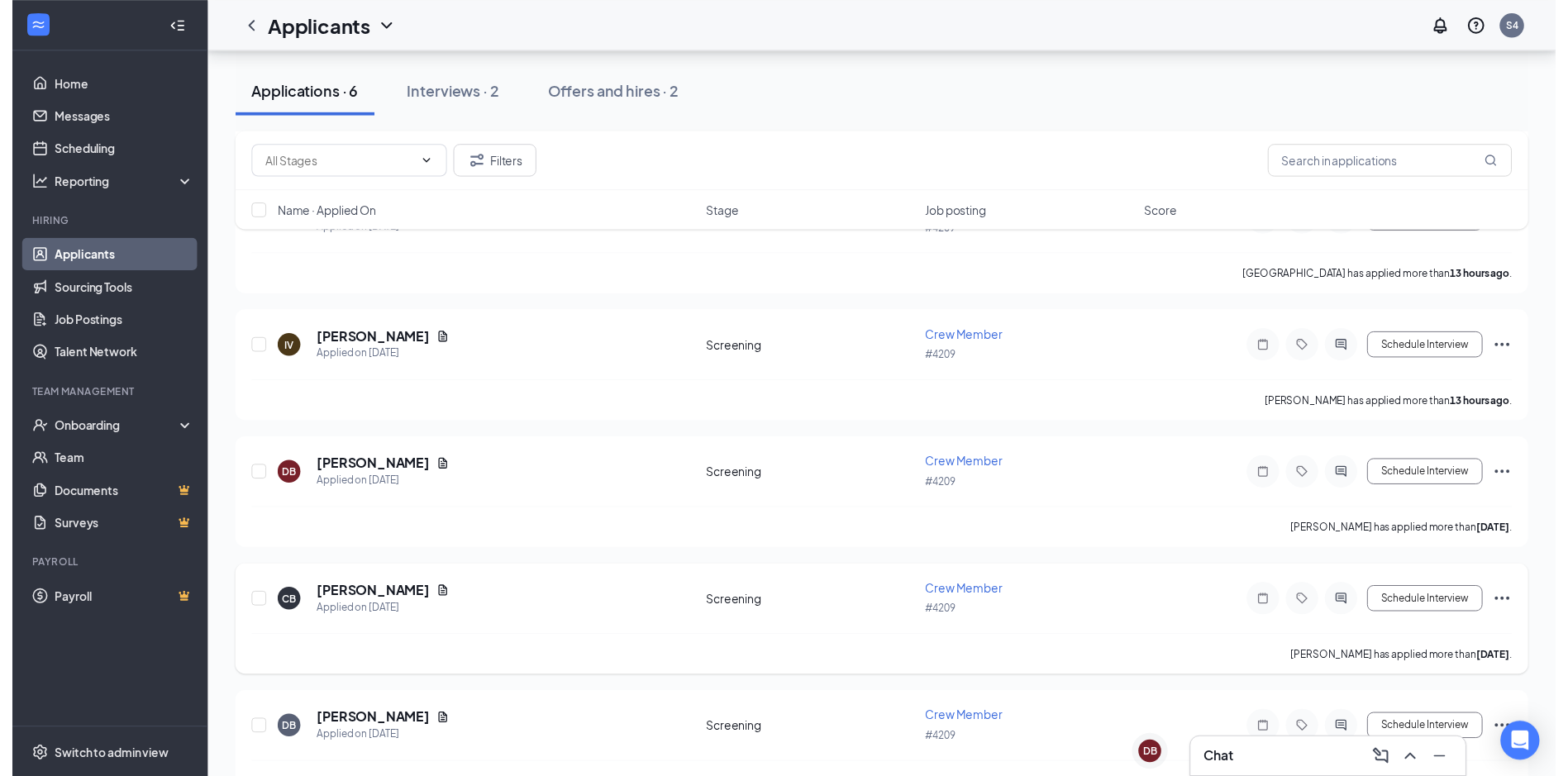
scroll to position [344, 0]
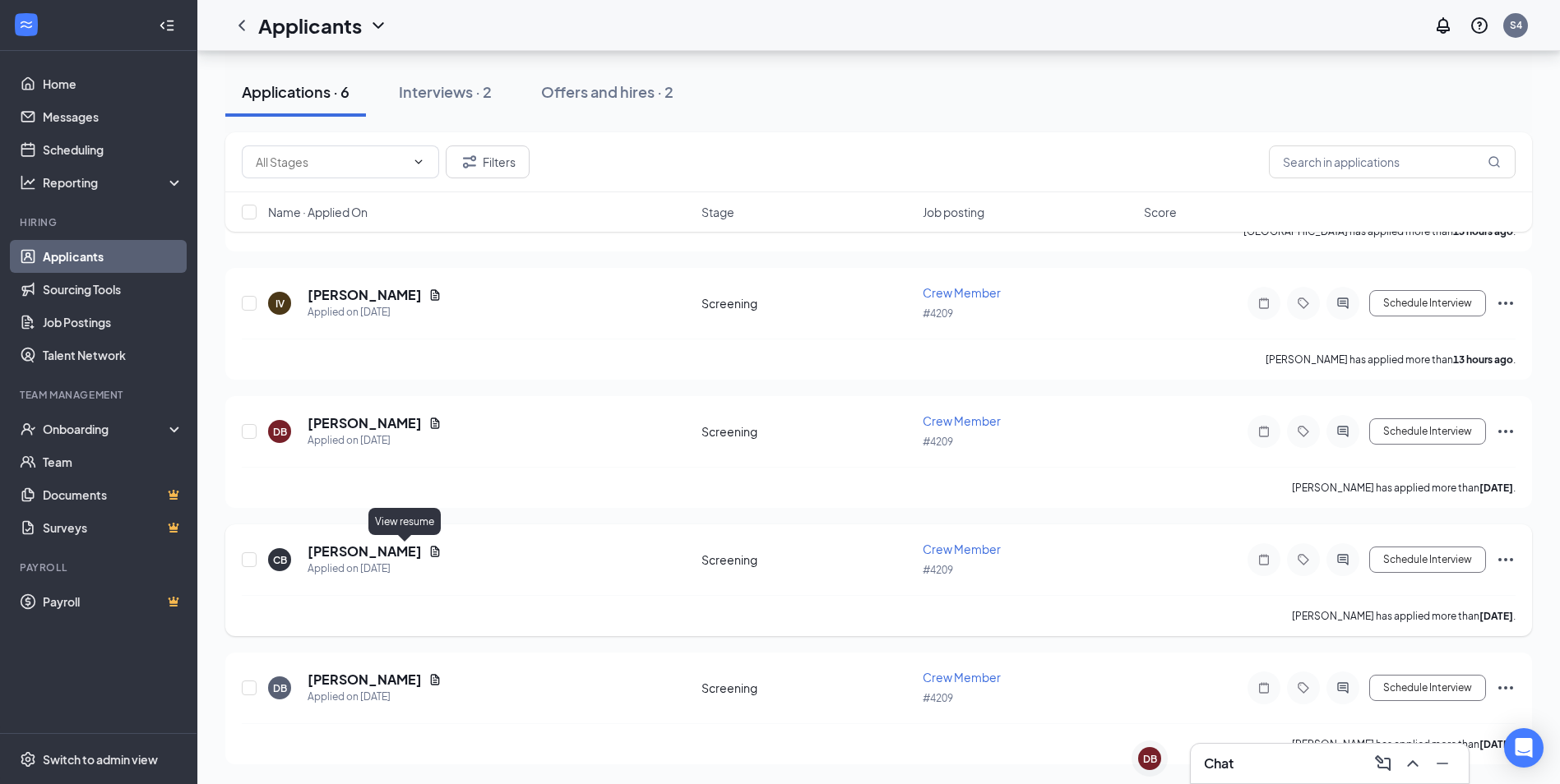
click at [431, 548] on icon "Document" at bounding box center [435, 551] width 9 height 11
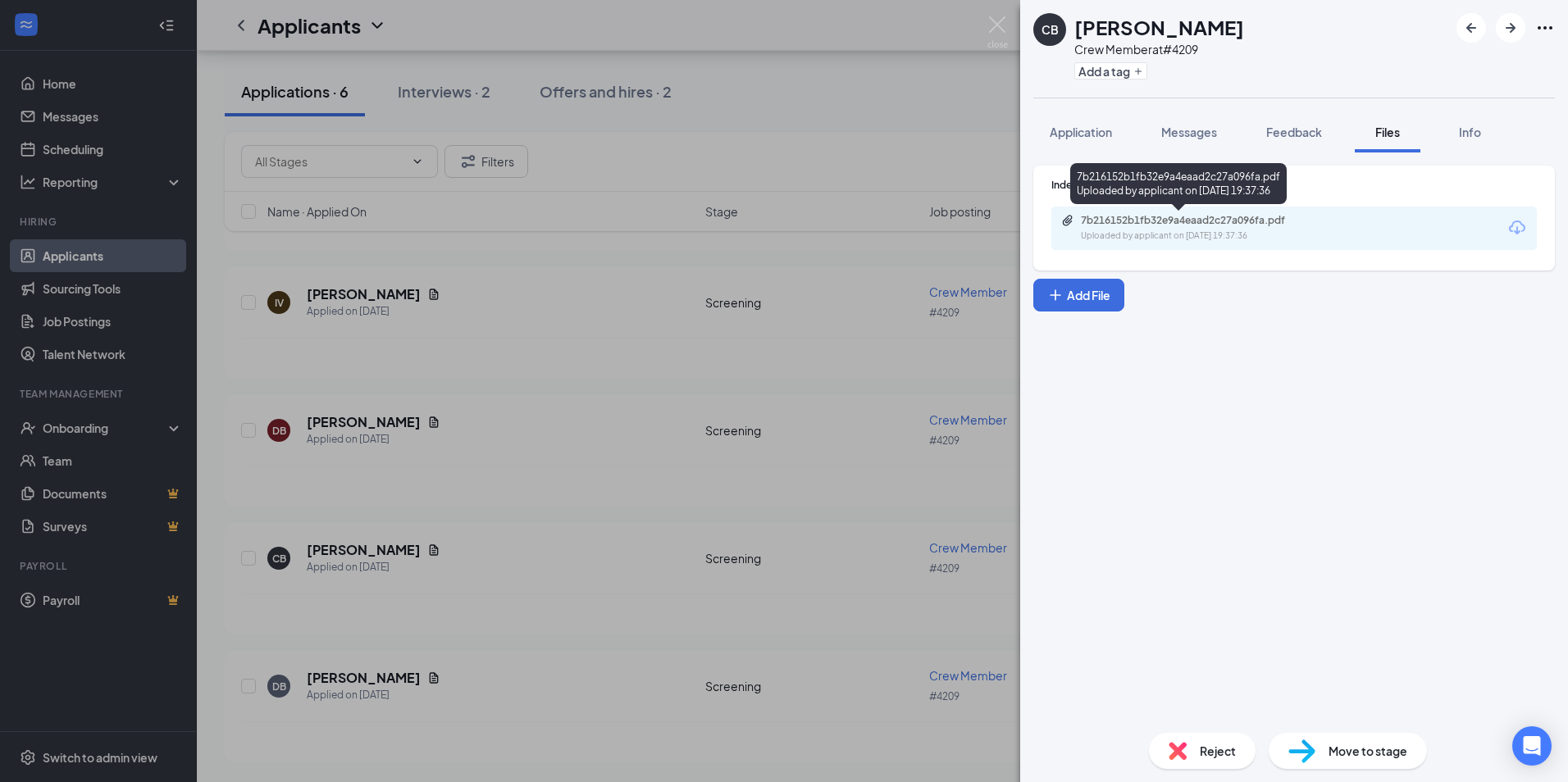
click at [1219, 224] on div "7b216152b1fb32e9a4eaad2c27a096fa.pdf" at bounding box center [1195, 221] width 229 height 14
click at [992, 17] on img at bounding box center [998, 32] width 20 height 32
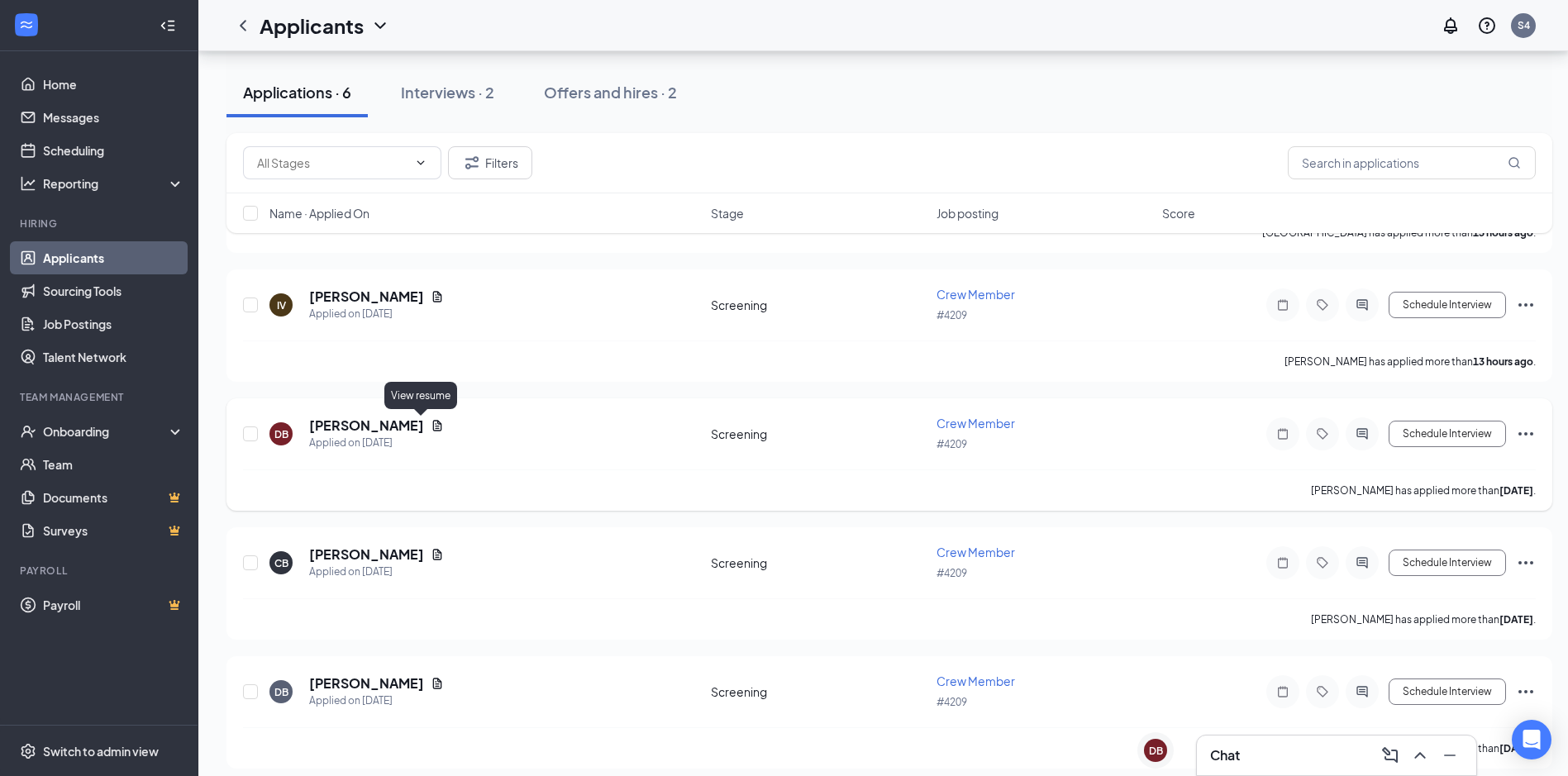
click at [431, 426] on icon "Document" at bounding box center [438, 426] width 14 height 14
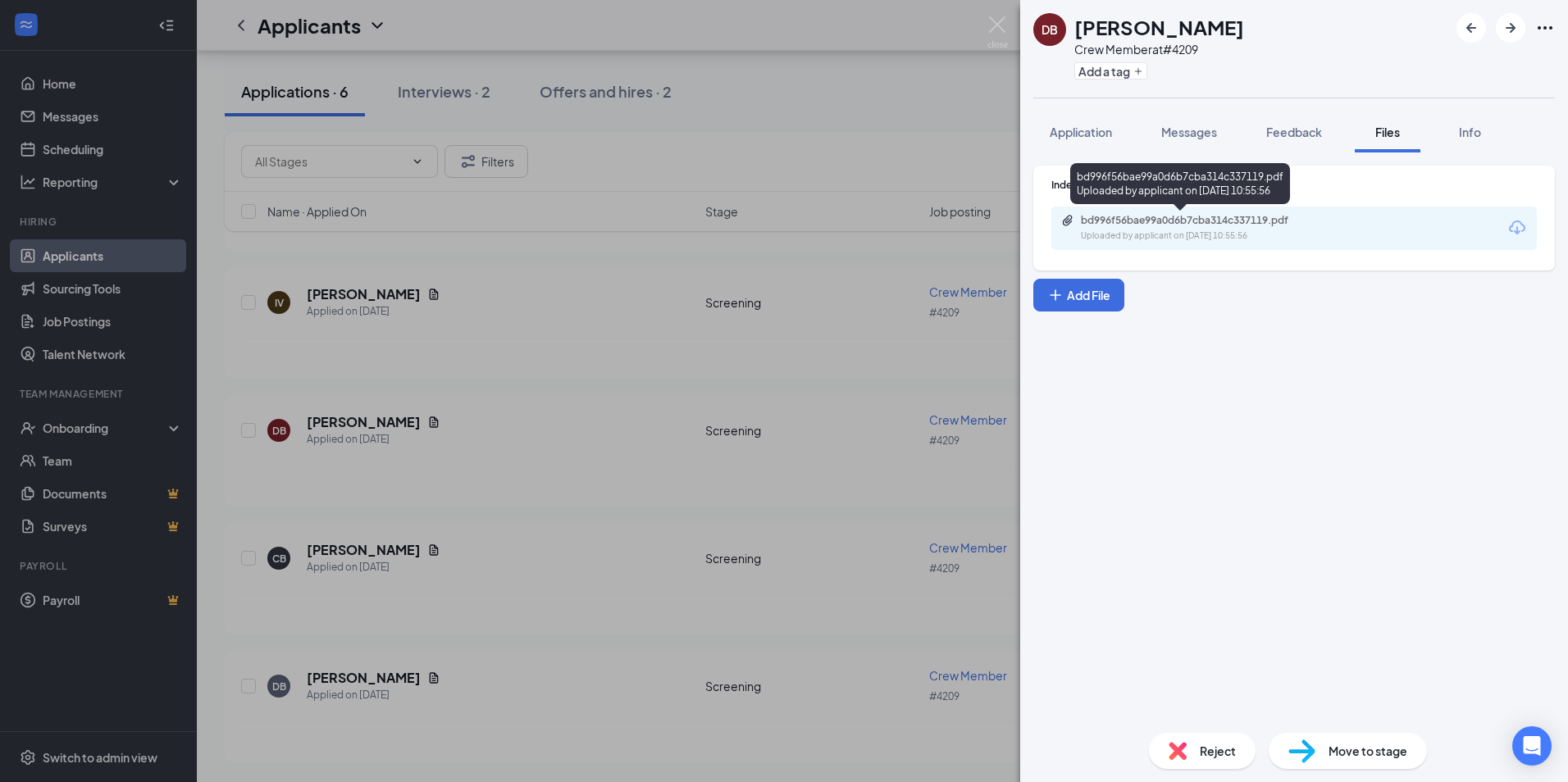
click at [1199, 222] on div "bd996f56bae99a0d6b7cba314c337119.pdf" at bounding box center [1195, 221] width 229 height 14
click at [990, 30] on img at bounding box center [998, 32] width 20 height 32
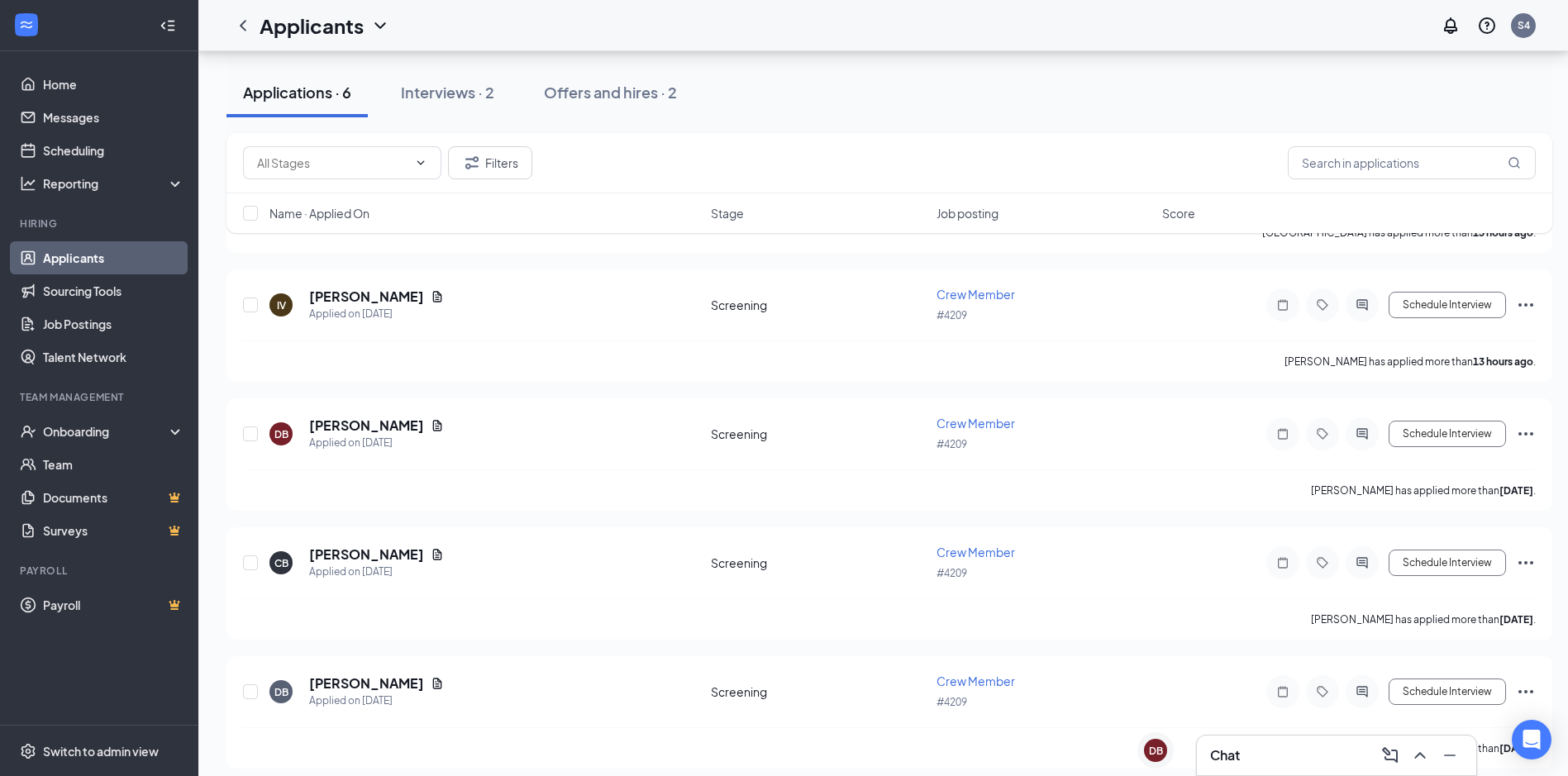
click at [1277, 763] on div "Chat" at bounding box center [1336, 755] width 253 height 26
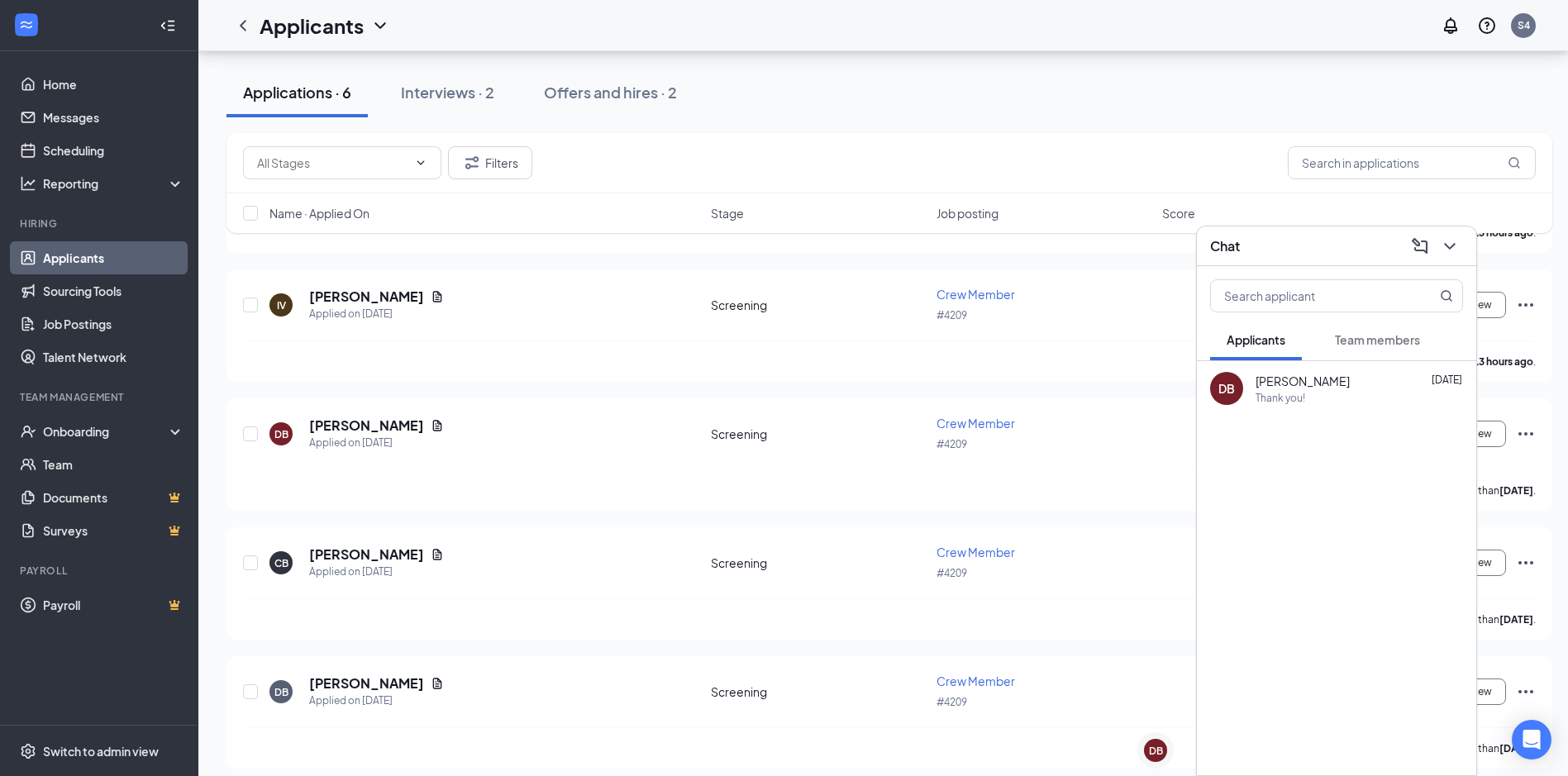
click at [1333, 377] on span "[PERSON_NAME]" at bounding box center [1303, 380] width 94 height 16
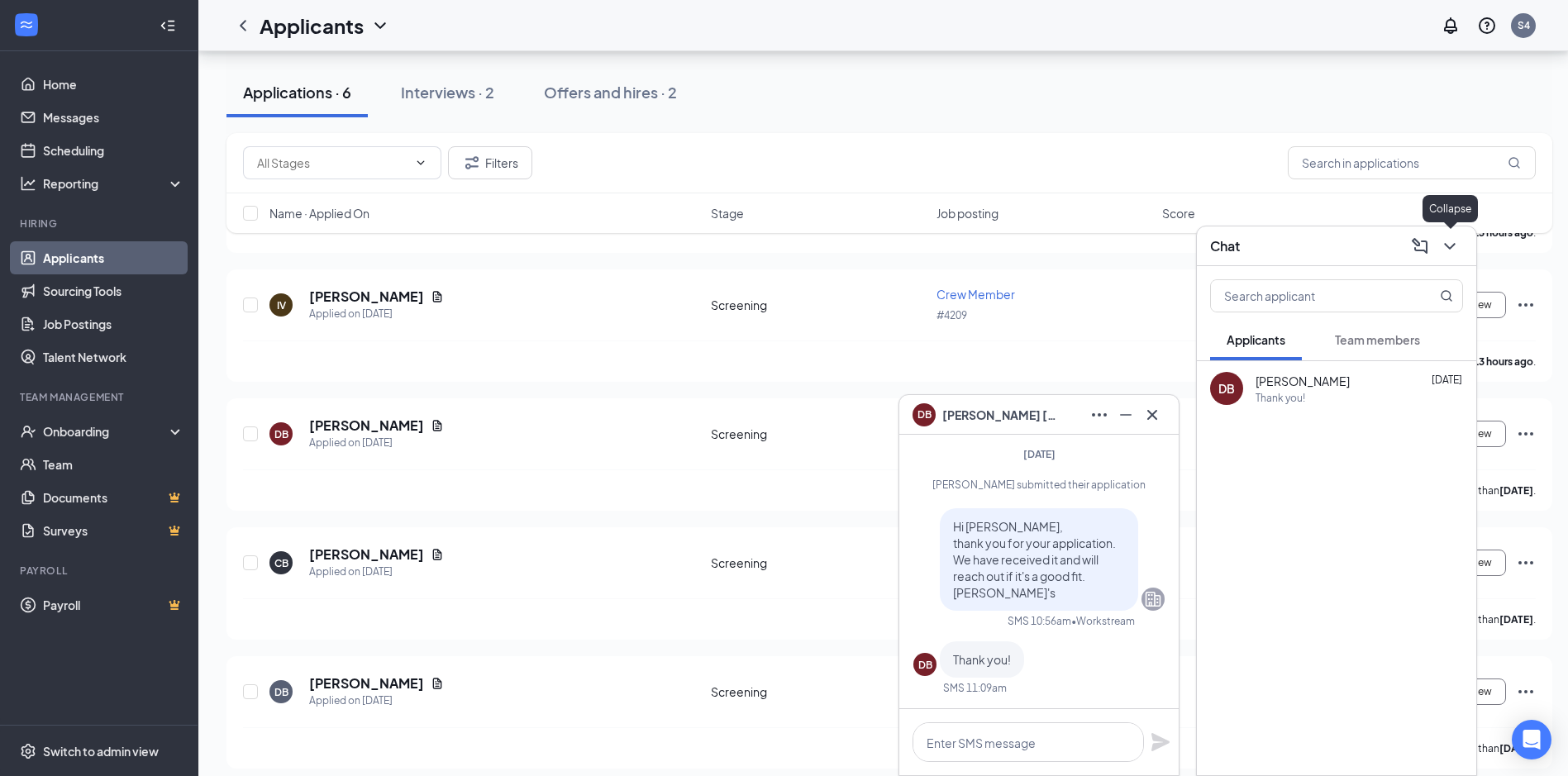
click at [1442, 250] on icon "ChevronDown" at bounding box center [1449, 246] width 20 height 20
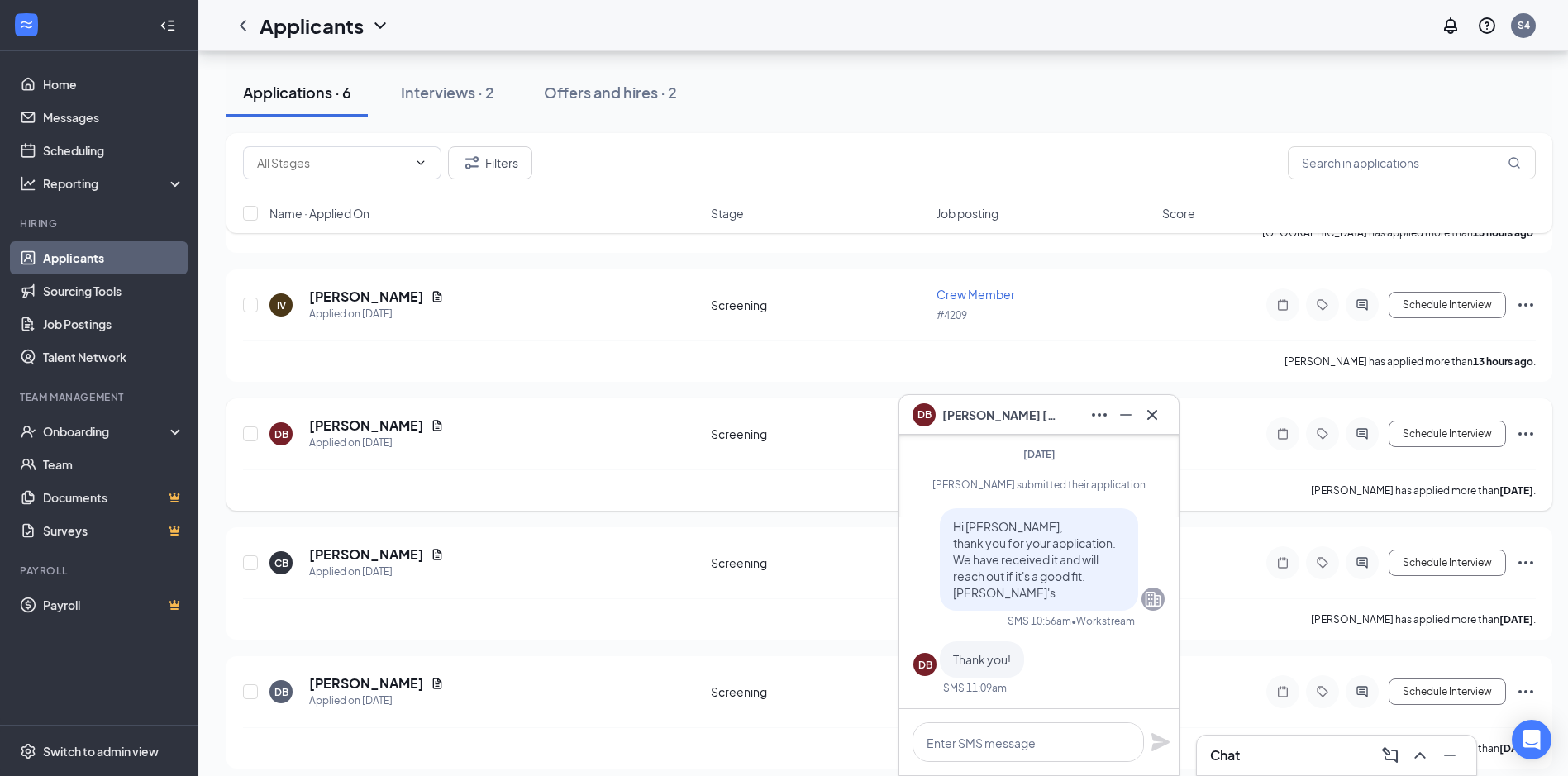
click at [698, 418] on div "[PERSON_NAME] Applied on [DATE]" at bounding box center [485, 433] width 432 height 35
click at [1154, 408] on icon "Cross" at bounding box center [1152, 414] width 20 height 20
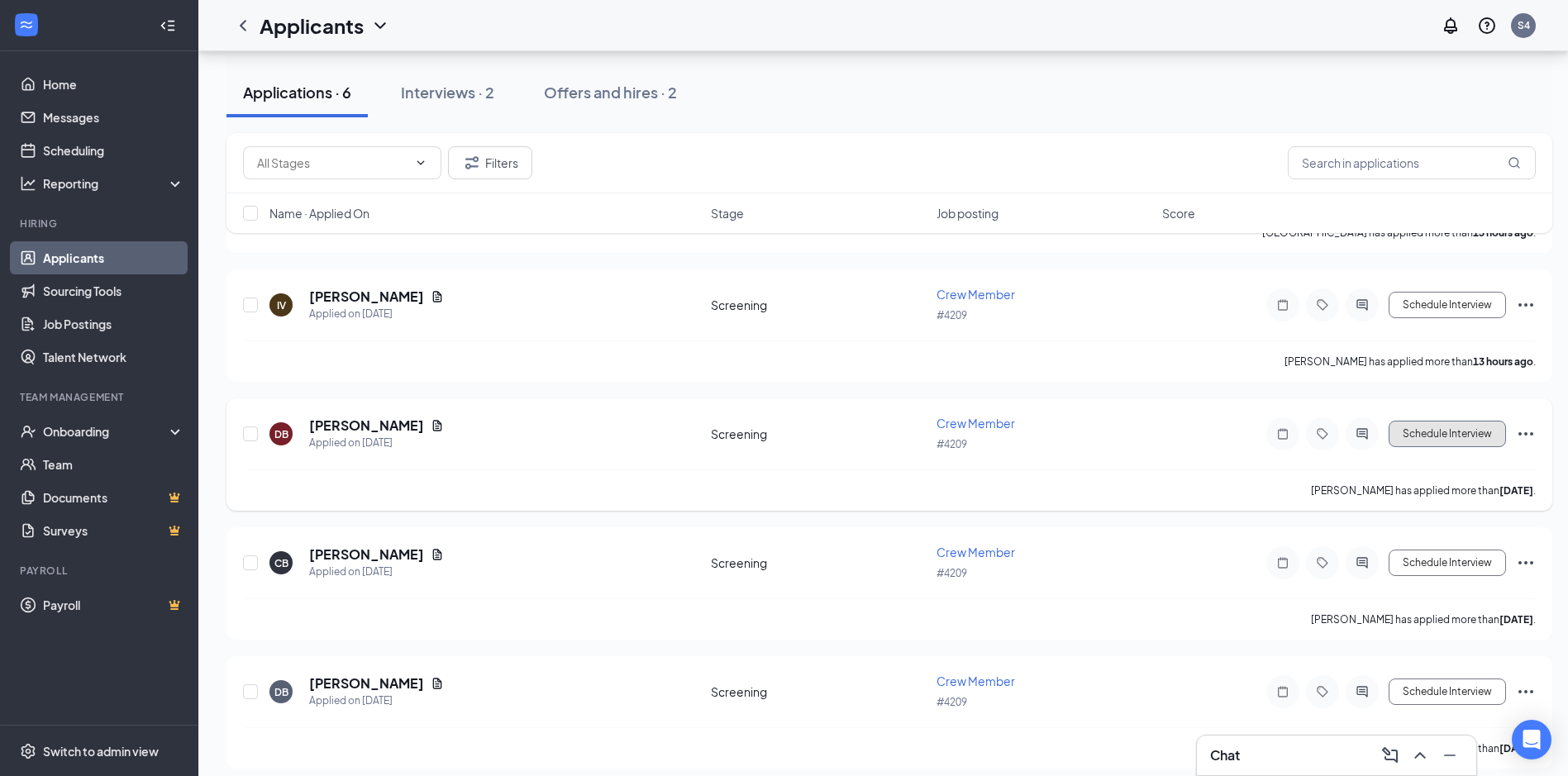
click at [1417, 438] on button "Schedule Interview" at bounding box center [1448, 433] width 118 height 26
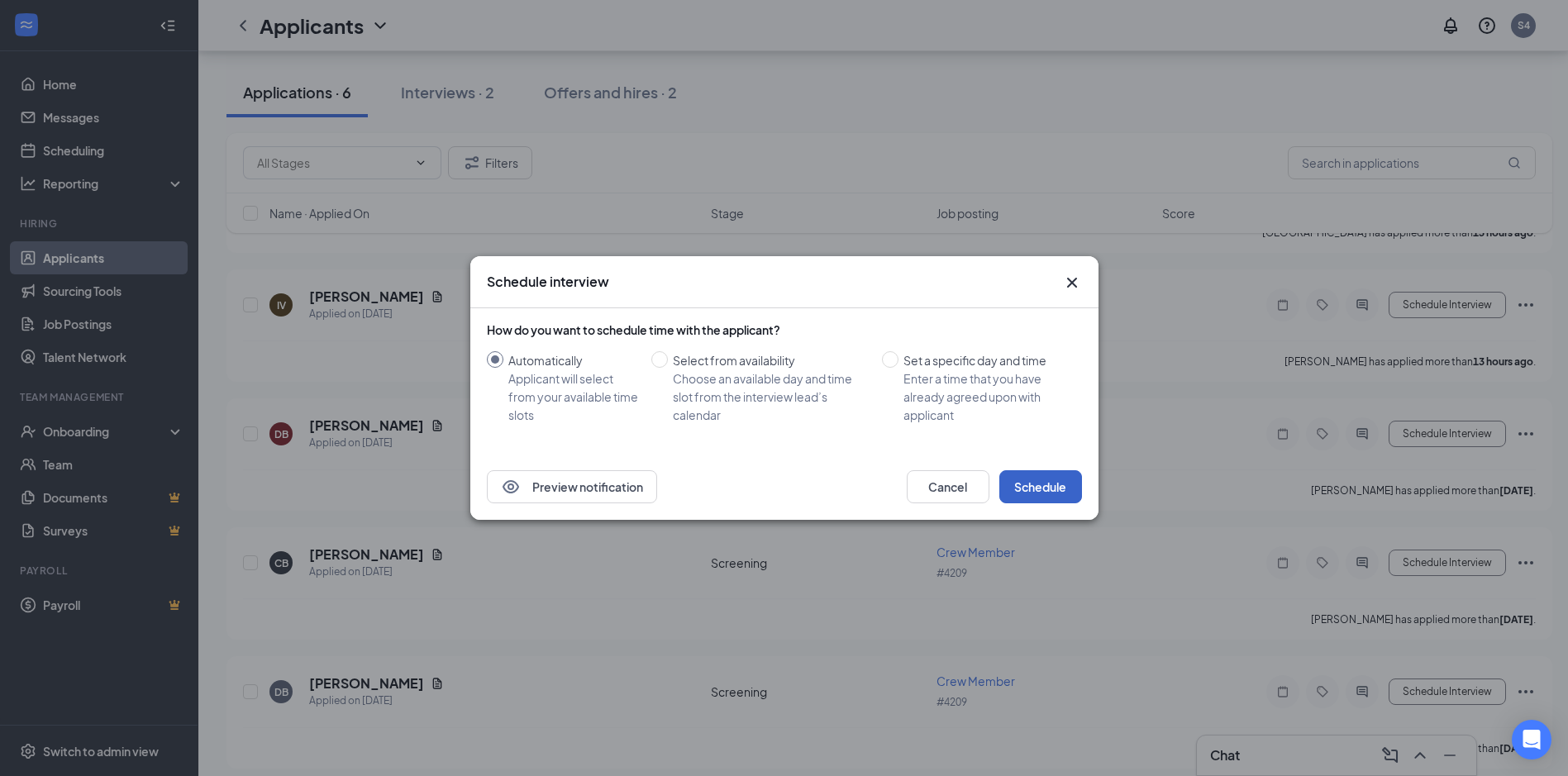
click at [1040, 486] on button "Schedule" at bounding box center [1040, 486] width 83 height 33
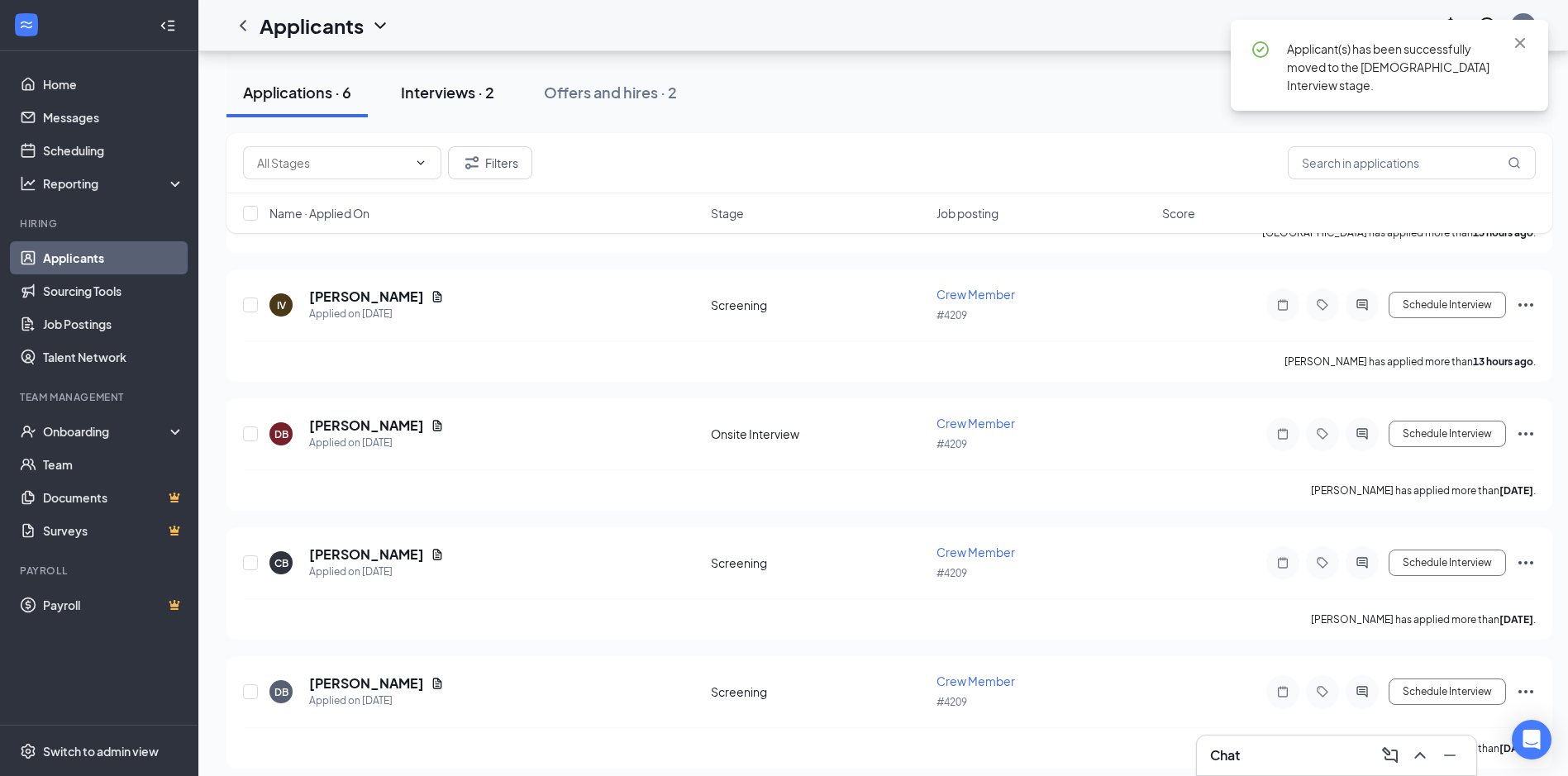
click at [454, 95] on div "Interviews · 2" at bounding box center [447, 92] width 93 height 20
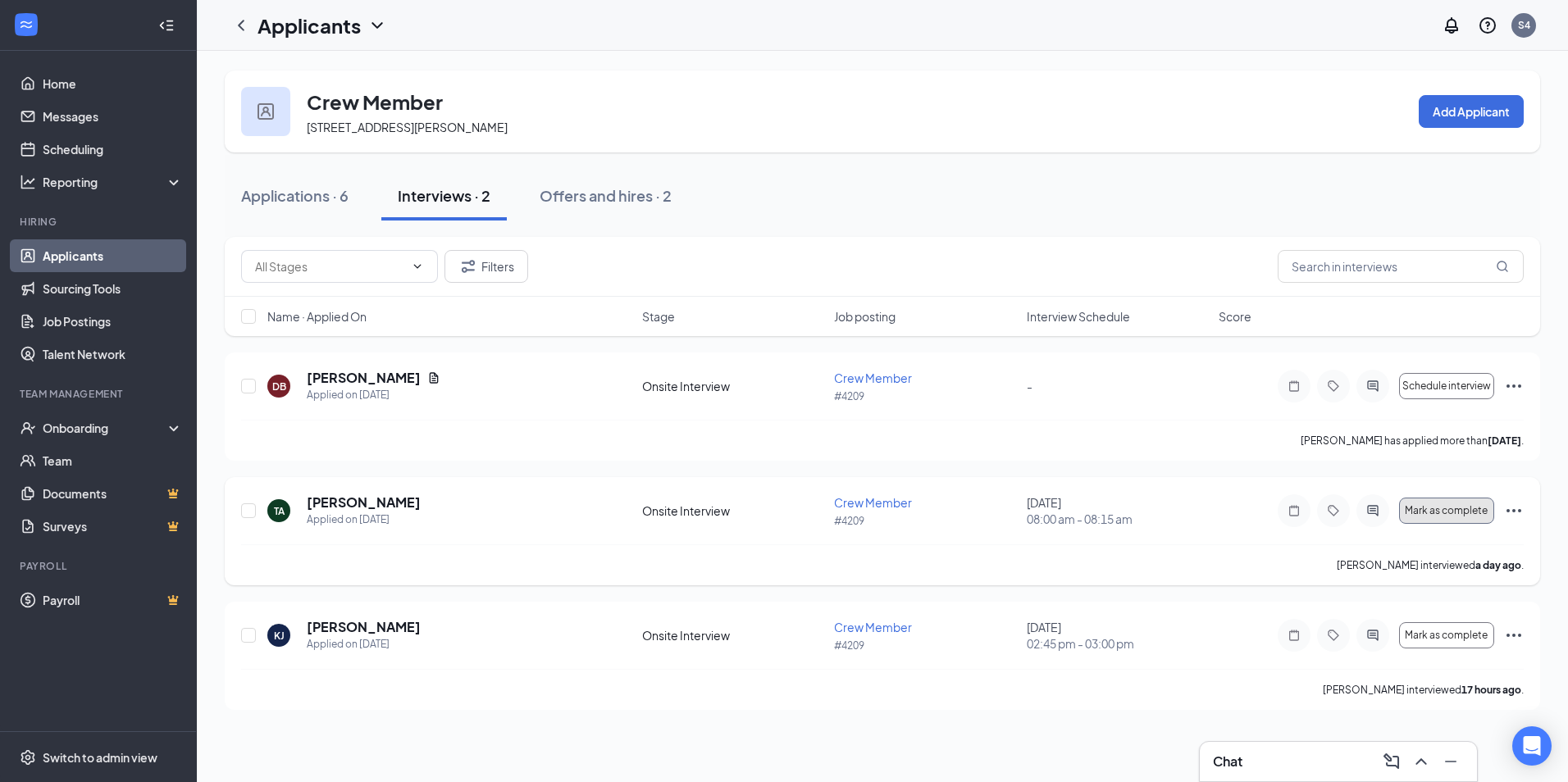
click at [1474, 503] on button "Mark as complete" at bounding box center [1446, 510] width 95 height 26
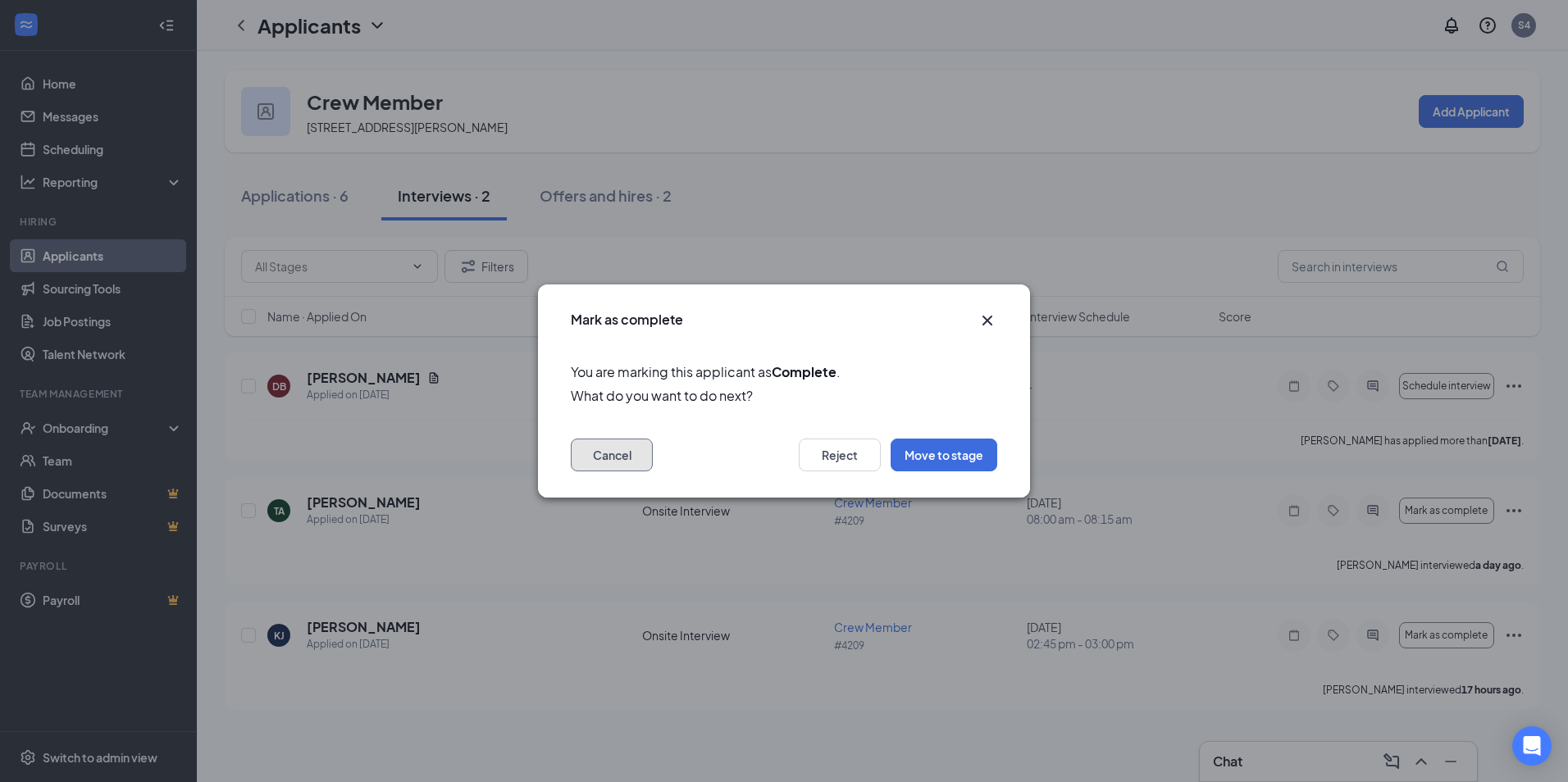
click at [613, 449] on button "Cancel" at bounding box center [611, 454] width 82 height 33
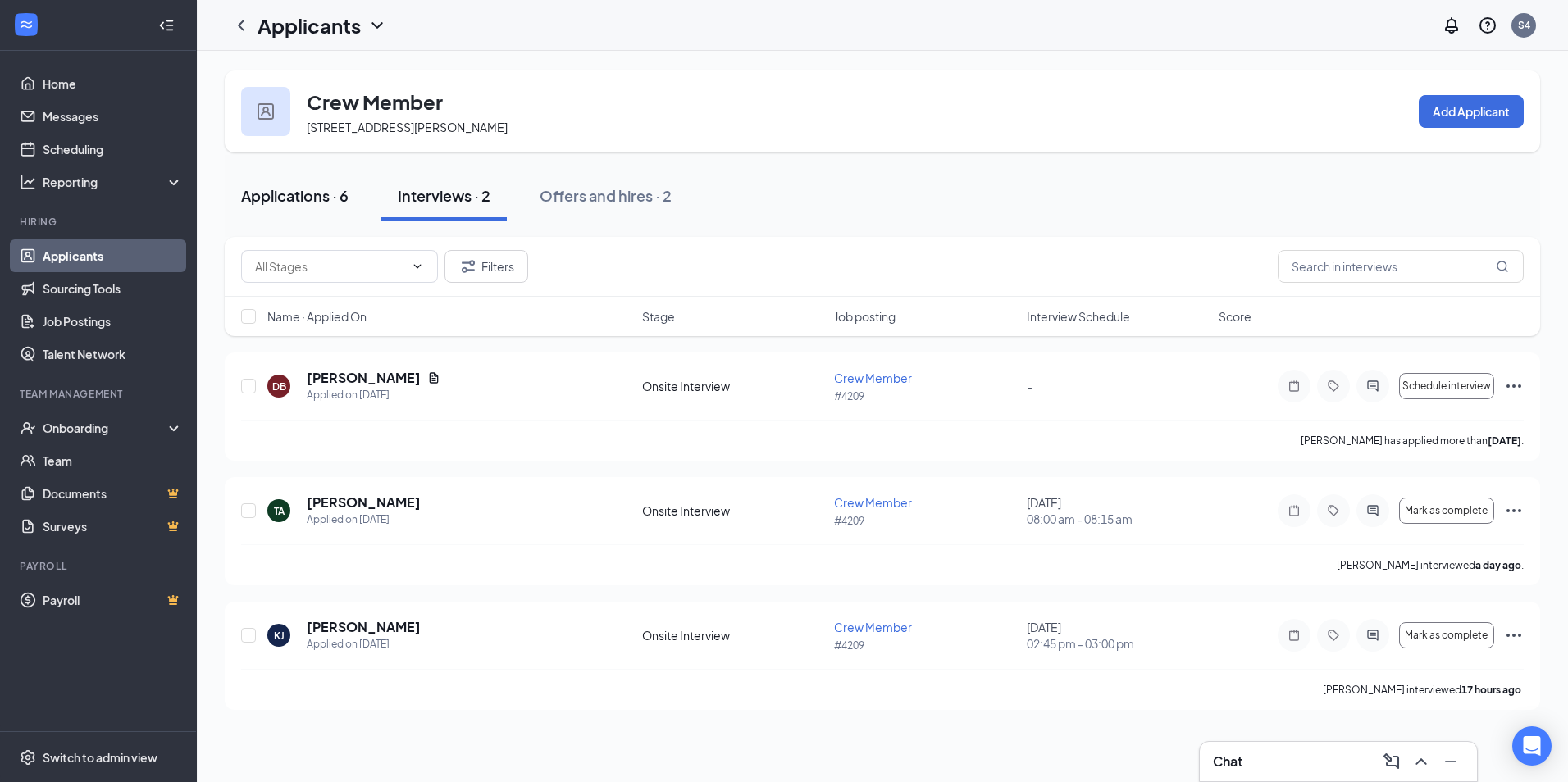
click at [285, 202] on div "Applications · 6" at bounding box center [294, 196] width 107 height 20
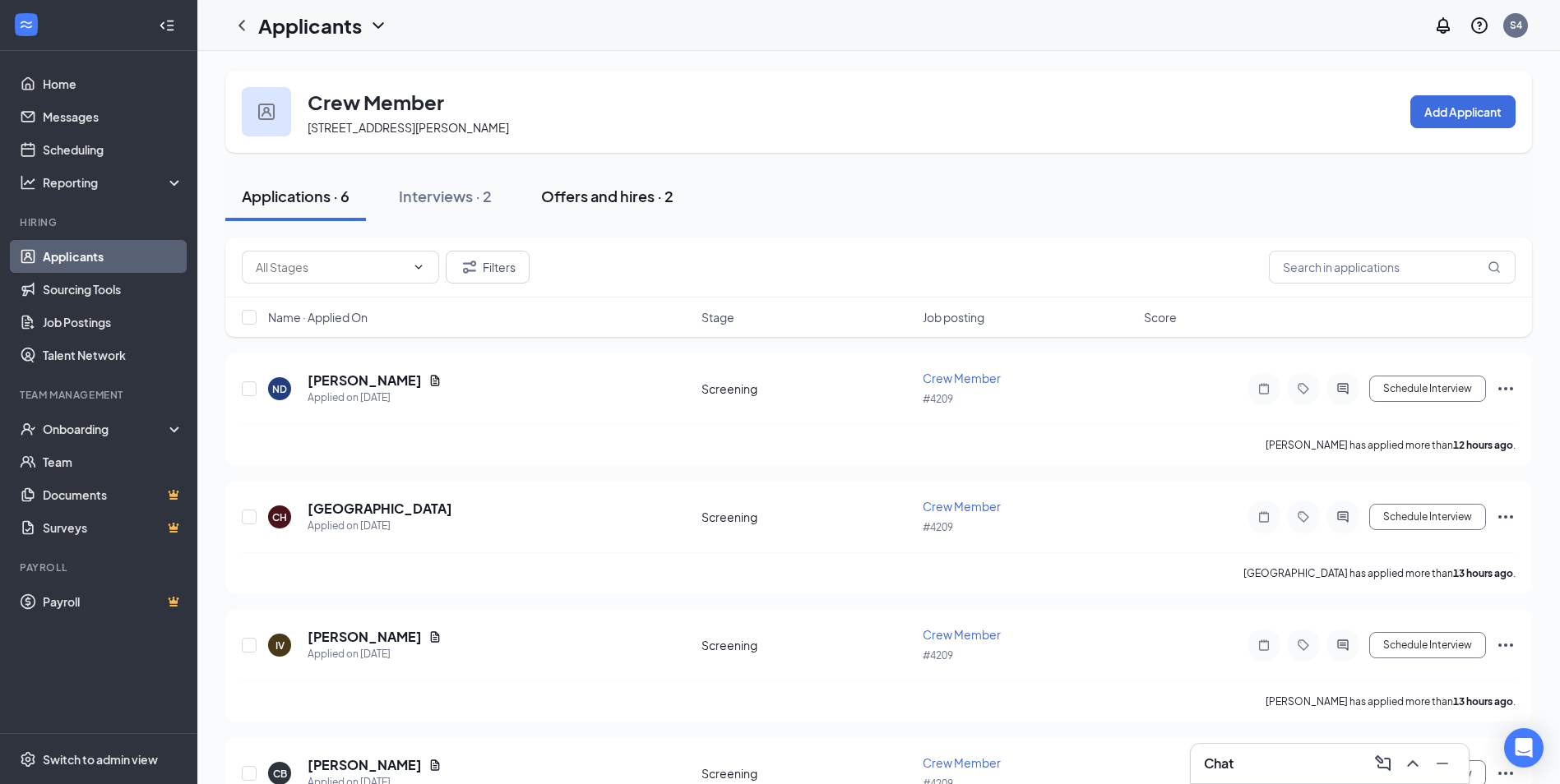
click at [575, 199] on div "Offers and hires · 2" at bounding box center [608, 196] width 132 height 20
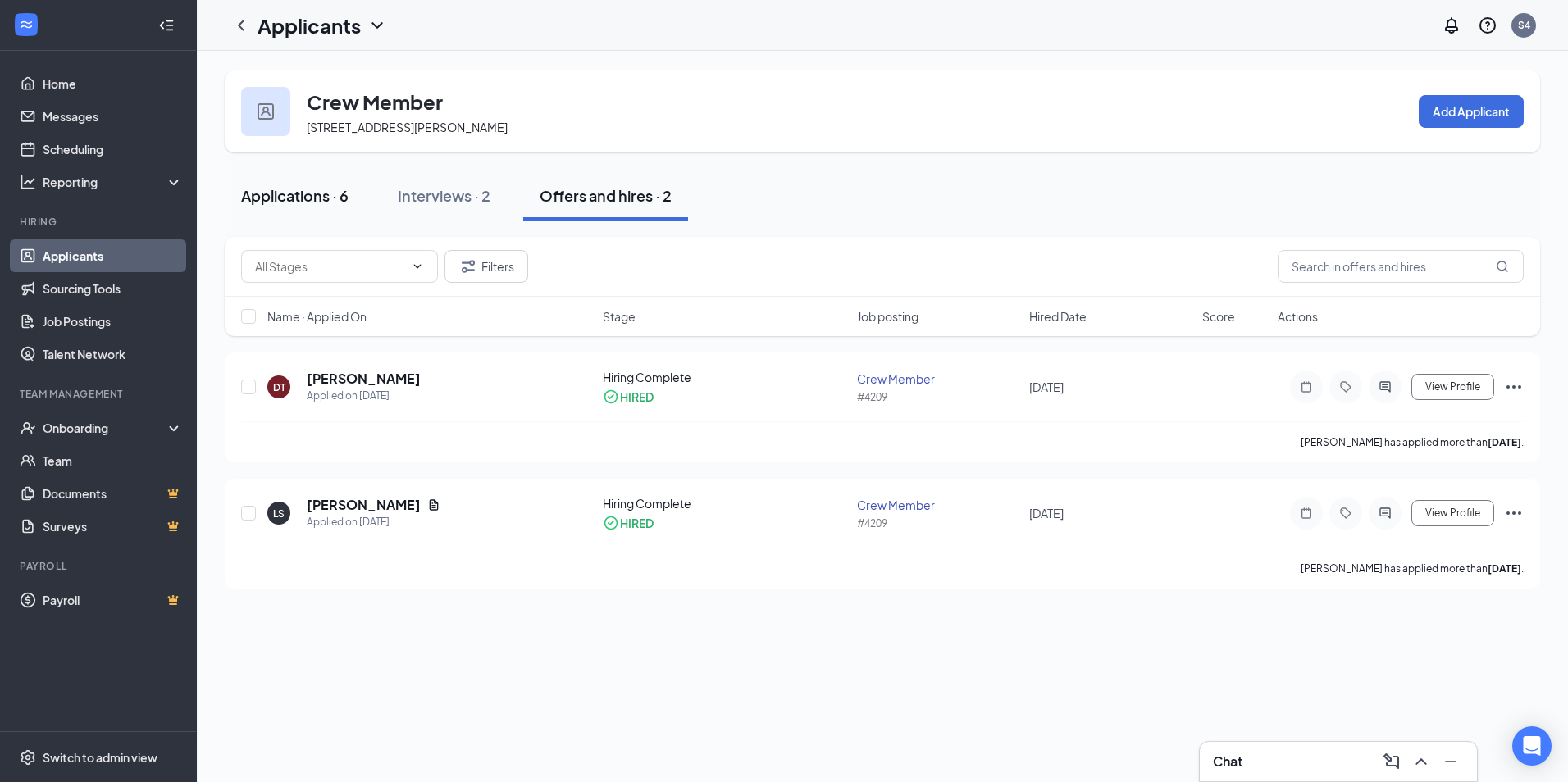
click at [272, 201] on div "Applications · 6" at bounding box center [294, 196] width 107 height 20
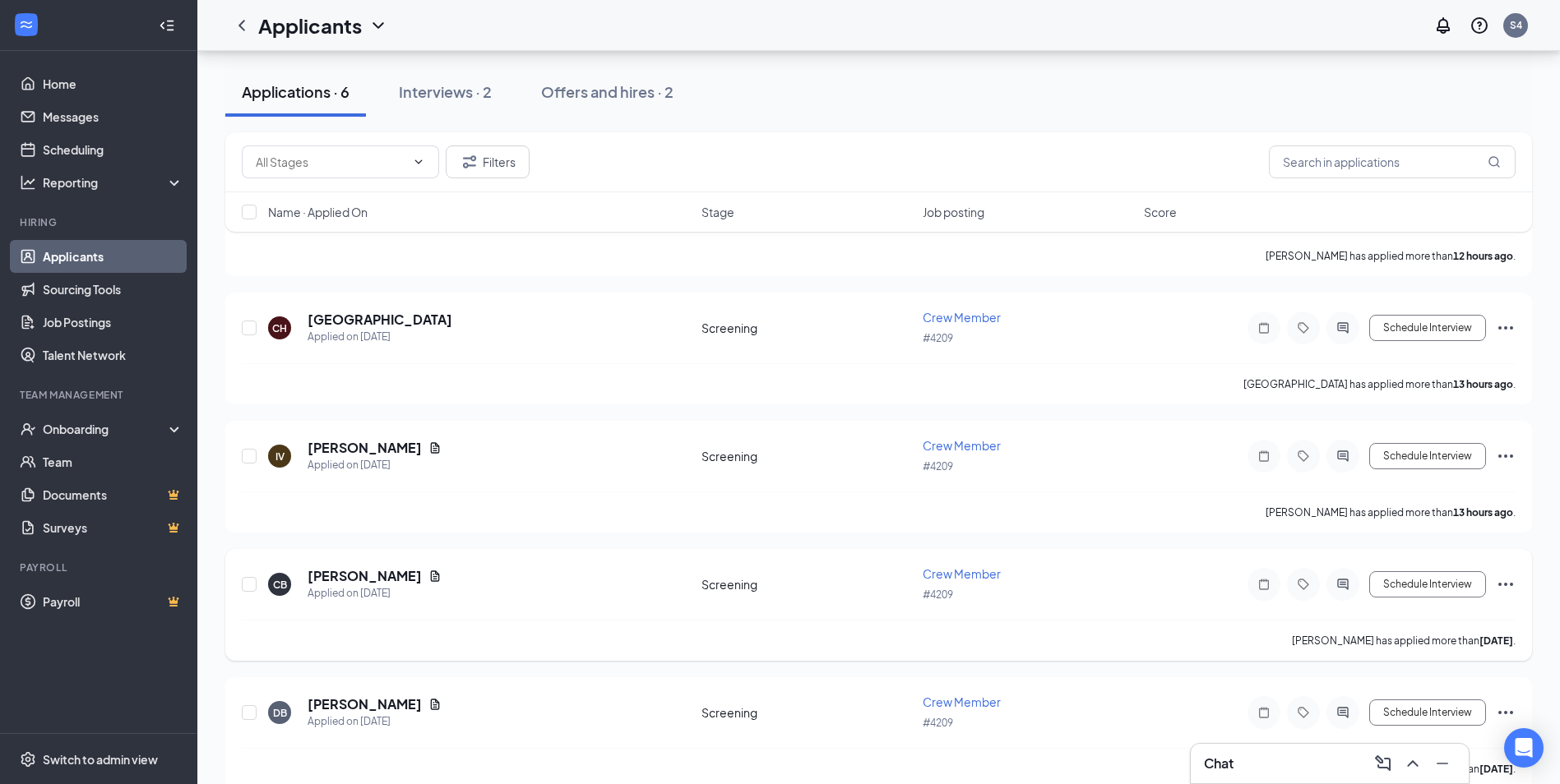
scroll to position [214, 0]
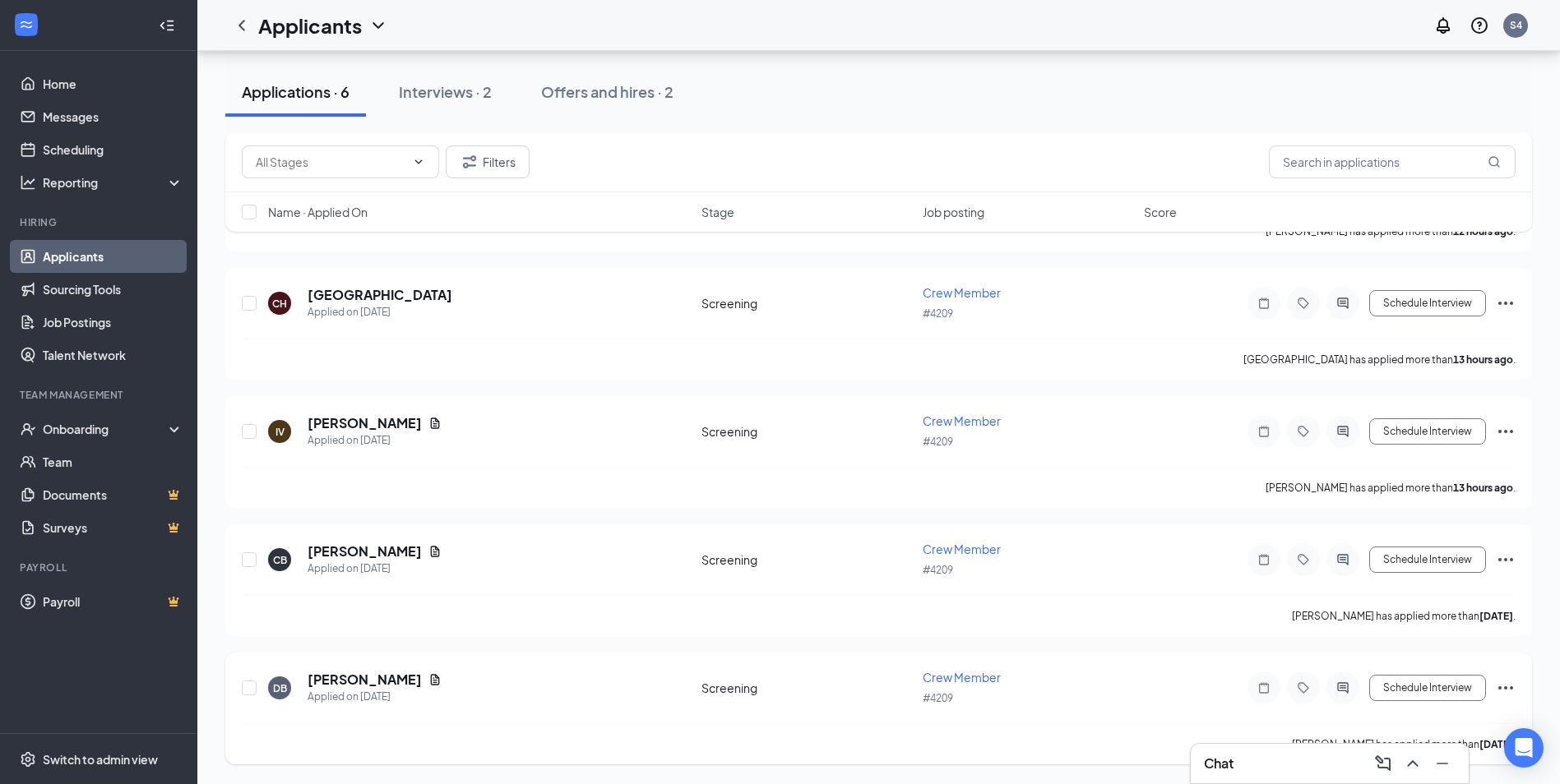
click at [1507, 693] on icon "Ellipses" at bounding box center [1505, 687] width 20 height 20
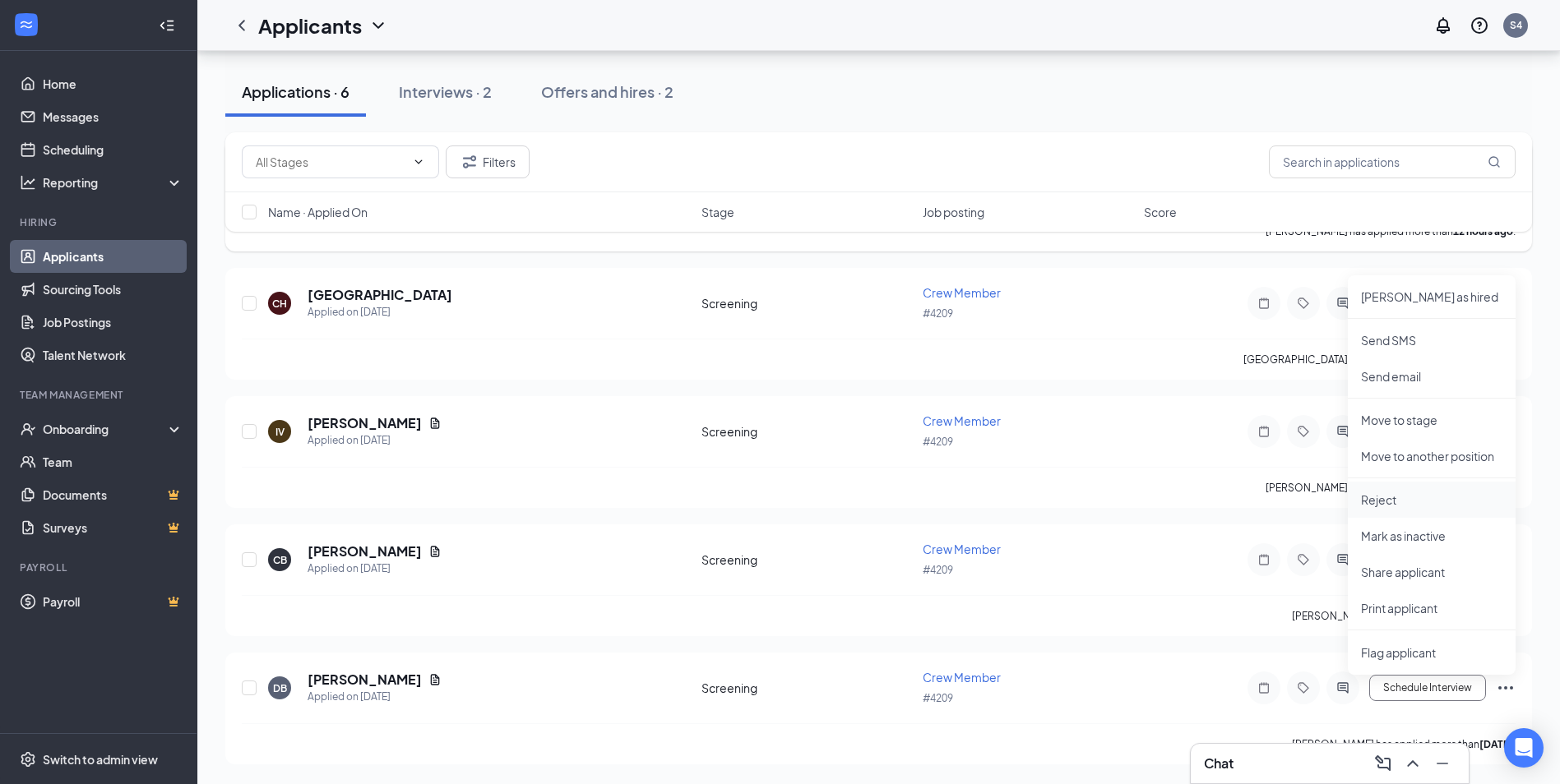
click at [1412, 501] on p "Reject" at bounding box center [1432, 499] width 142 height 16
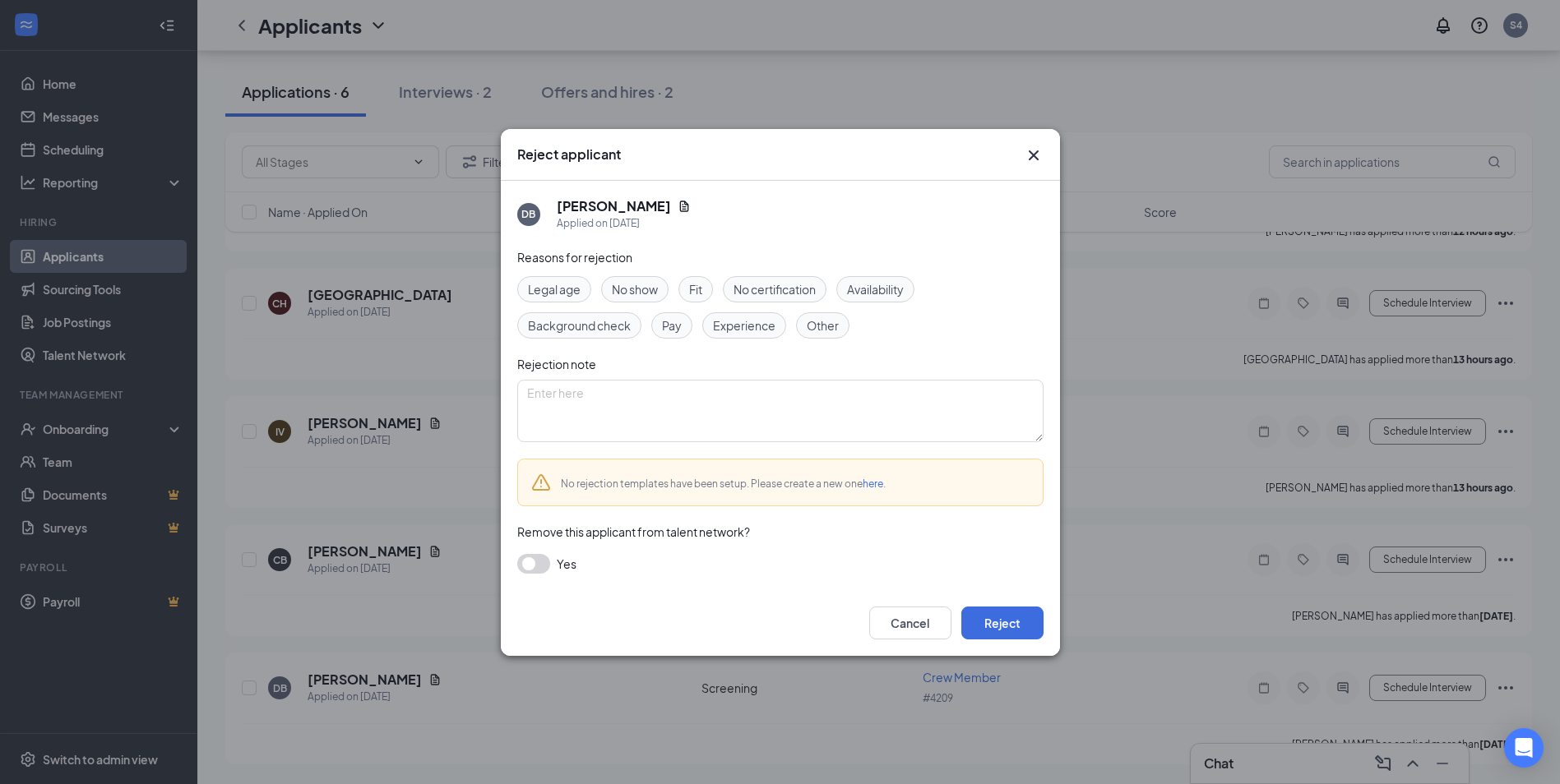
click at [1026, 165] on icon "Cross" at bounding box center [1033, 154] width 20 height 20
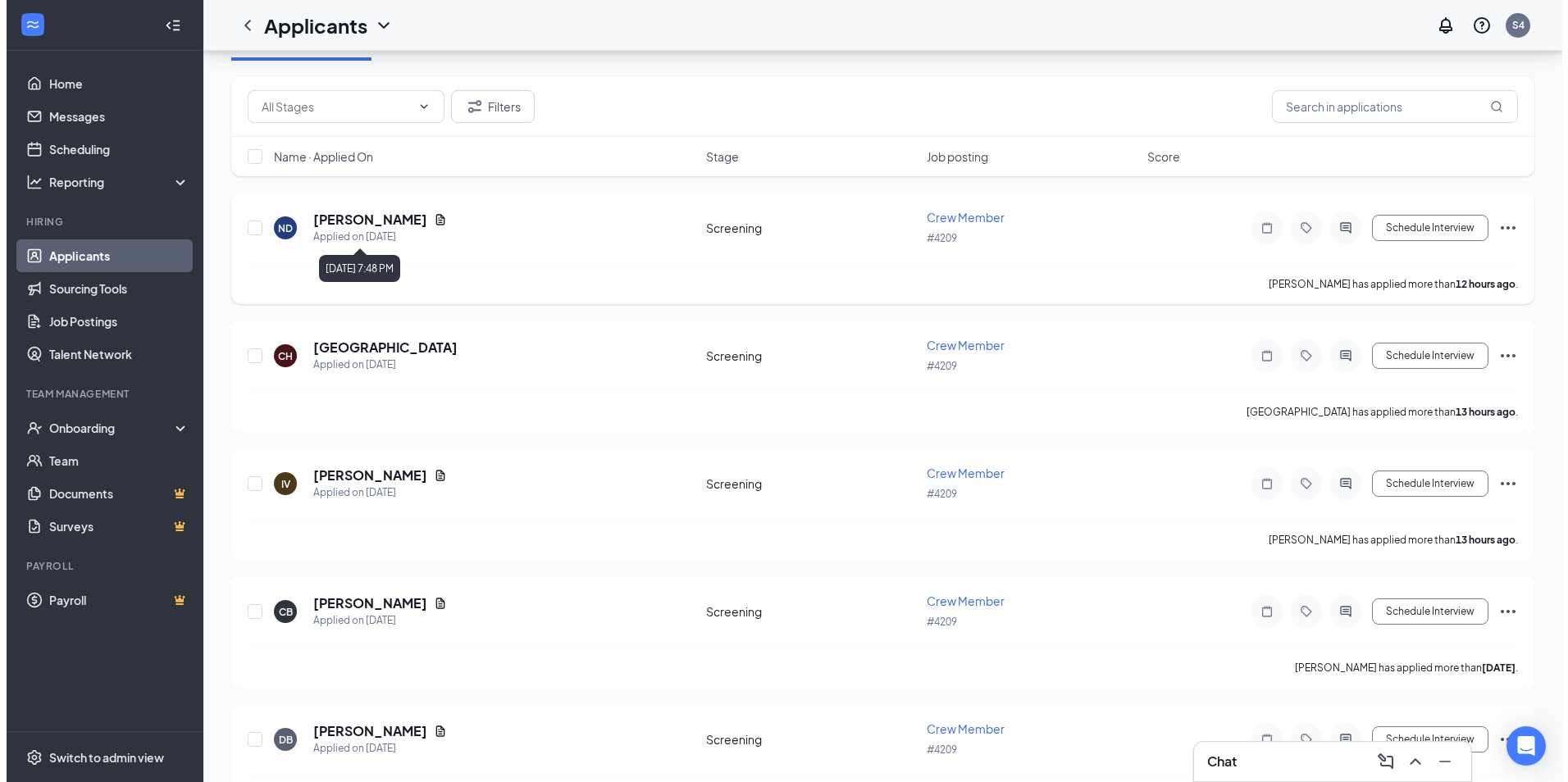
scroll to position [49, 0]
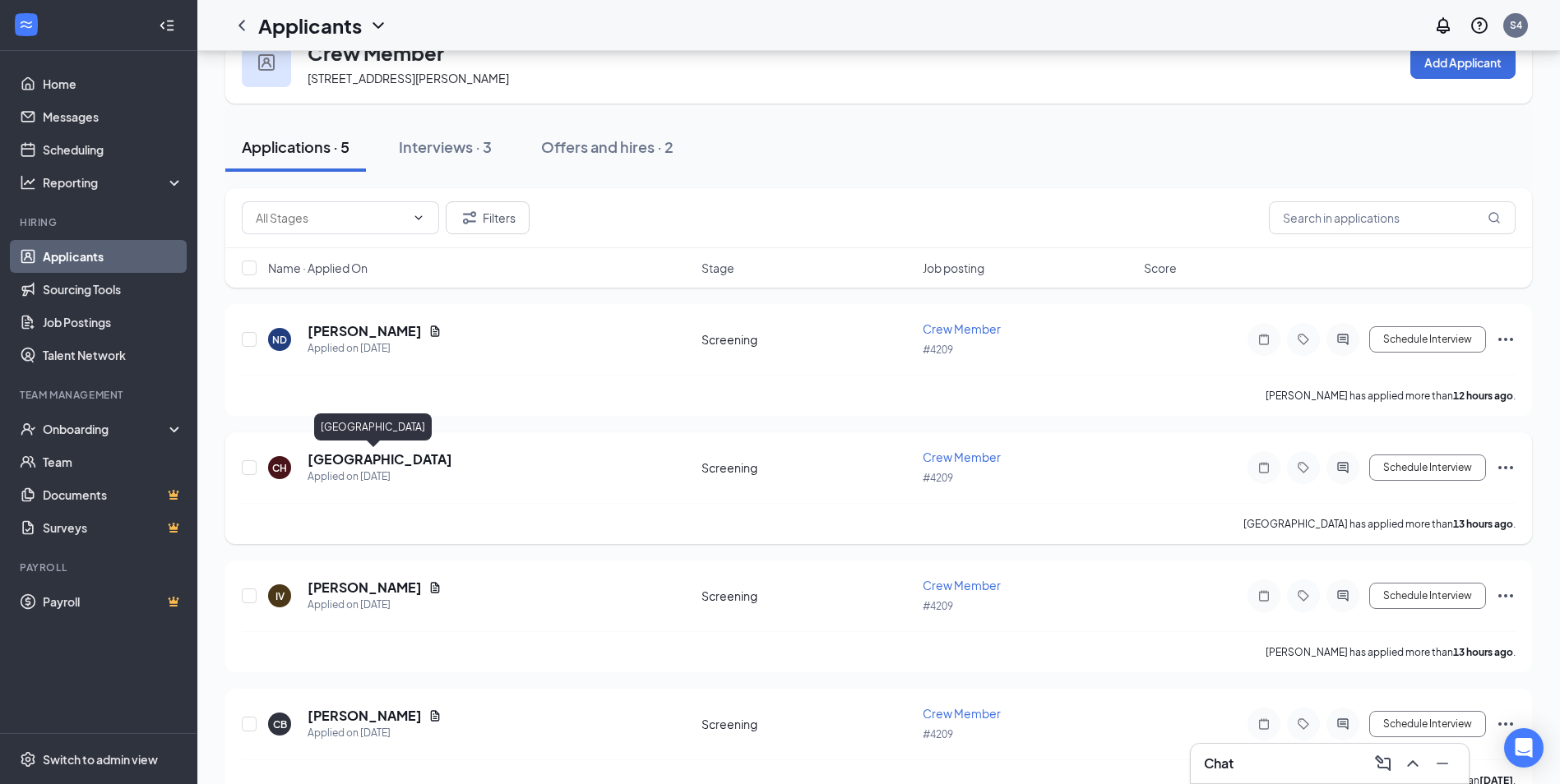
click at [368, 462] on h5 "[GEOGRAPHIC_DATA]" at bounding box center [379, 459] width 145 height 18
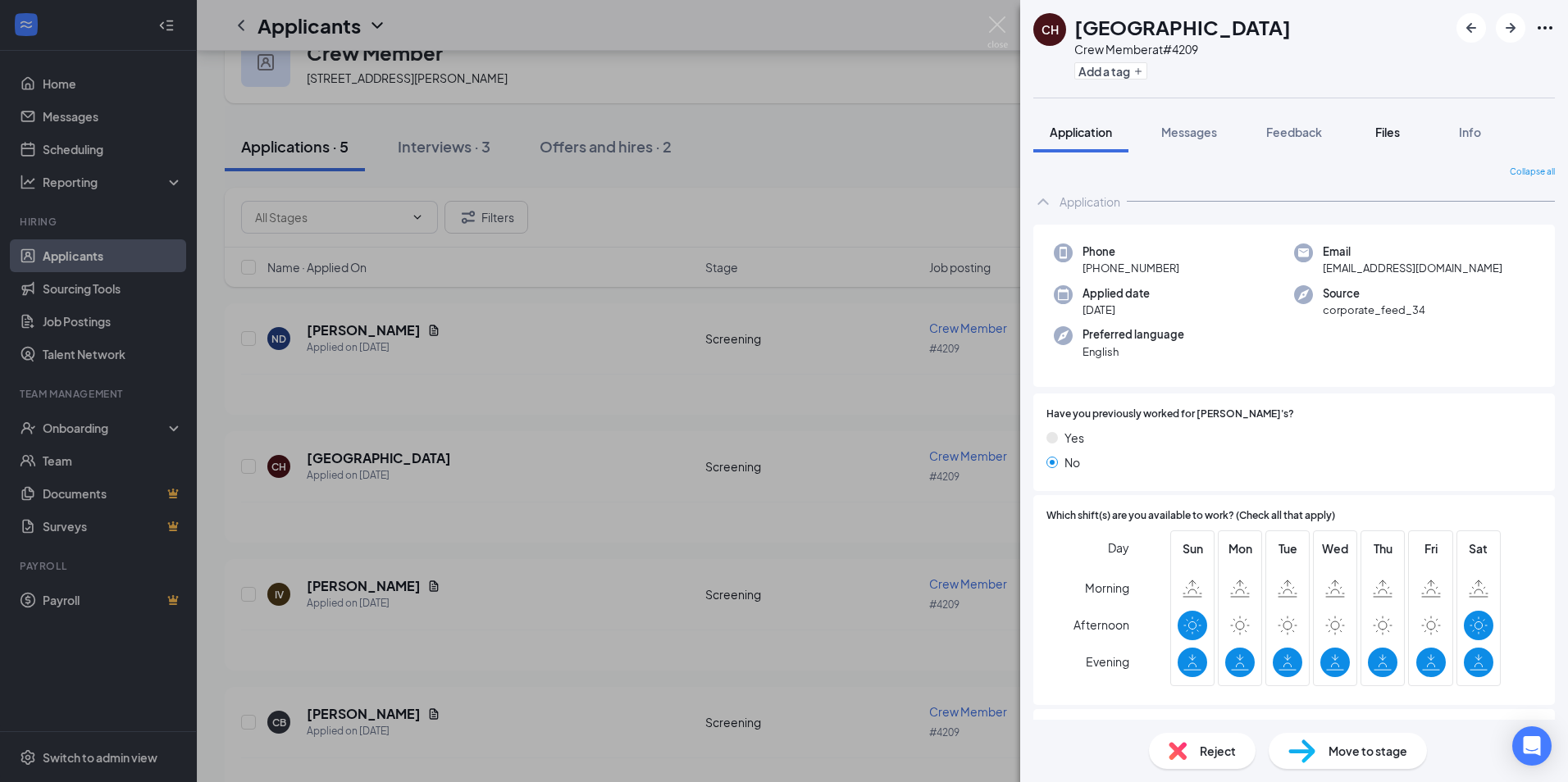
click at [1378, 128] on span "Files" at bounding box center [1387, 131] width 25 height 14
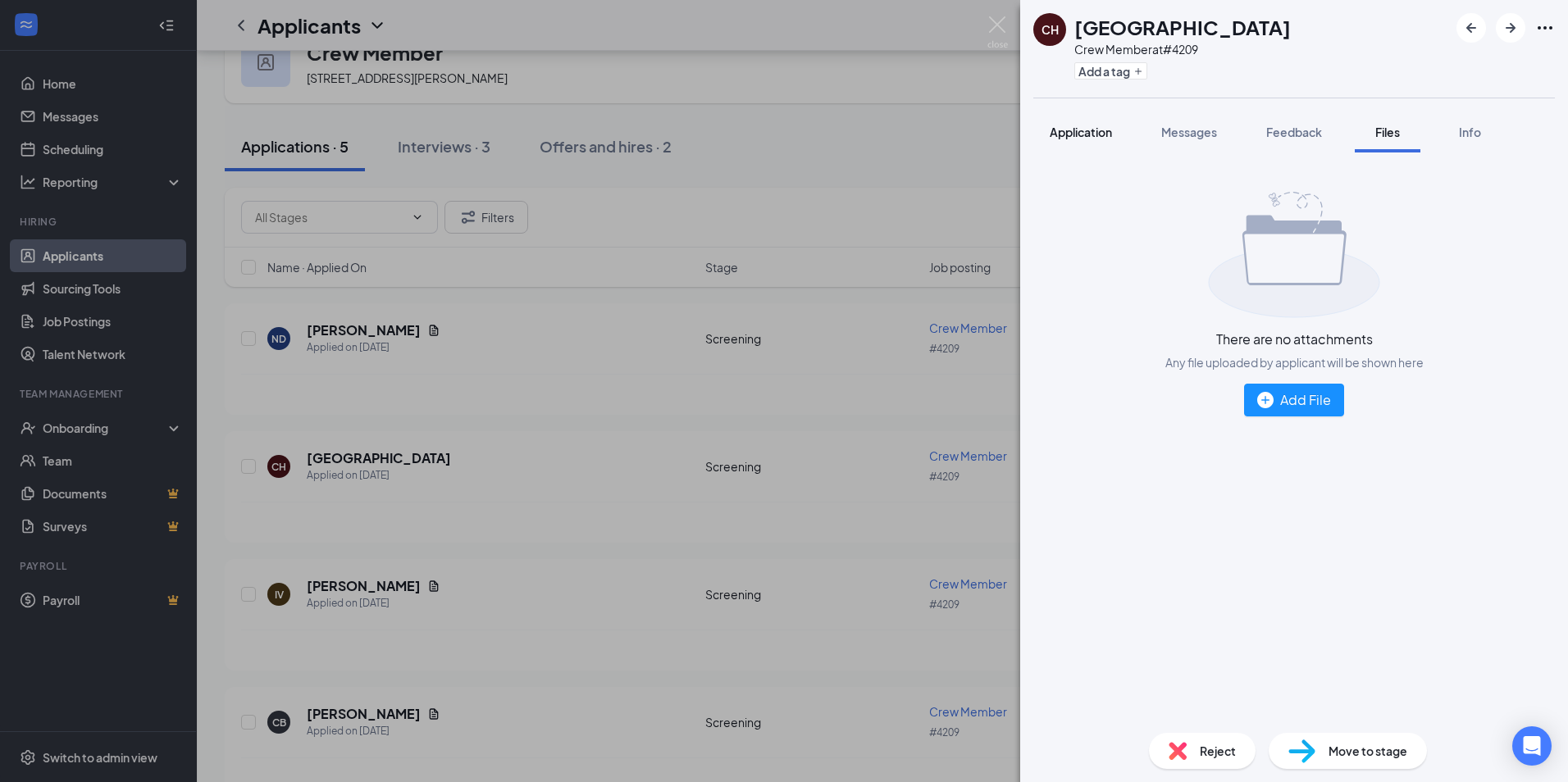
click at [1083, 140] on div "Application" at bounding box center [1081, 131] width 63 height 16
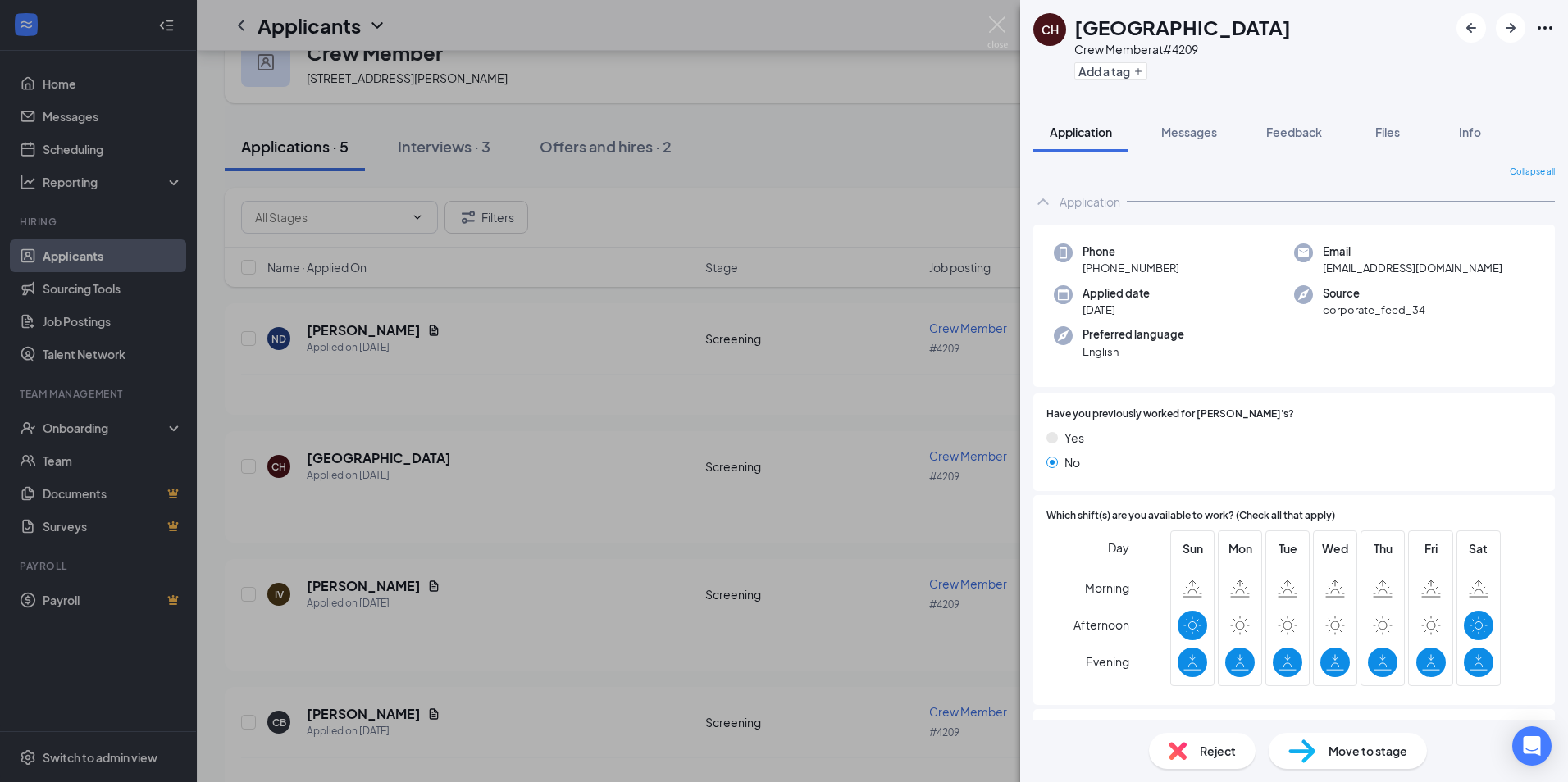
click at [963, 205] on div "CH Courmauri Hall Crew Member at #4209 Add a tag Application Messages Feedback …" at bounding box center [784, 391] width 1568 height 782
